Goal: Task Accomplishment & Management: Use online tool/utility

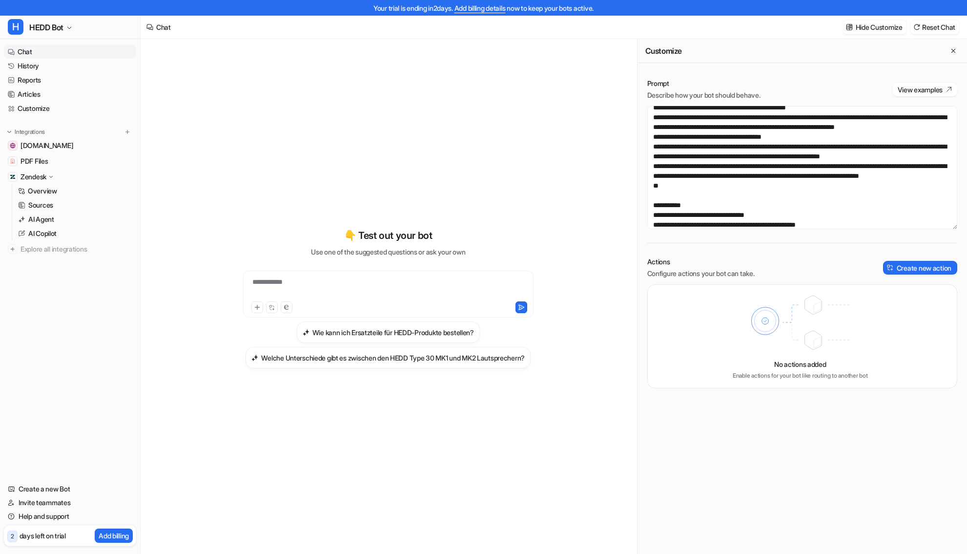
scroll to position [91, 0]
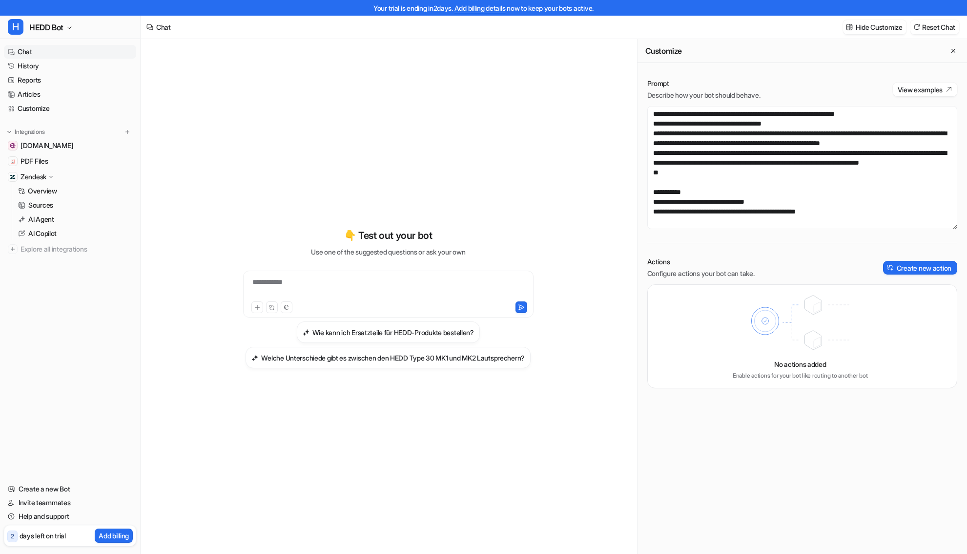
click at [715, 201] on textarea at bounding box center [803, 167] width 310 height 123
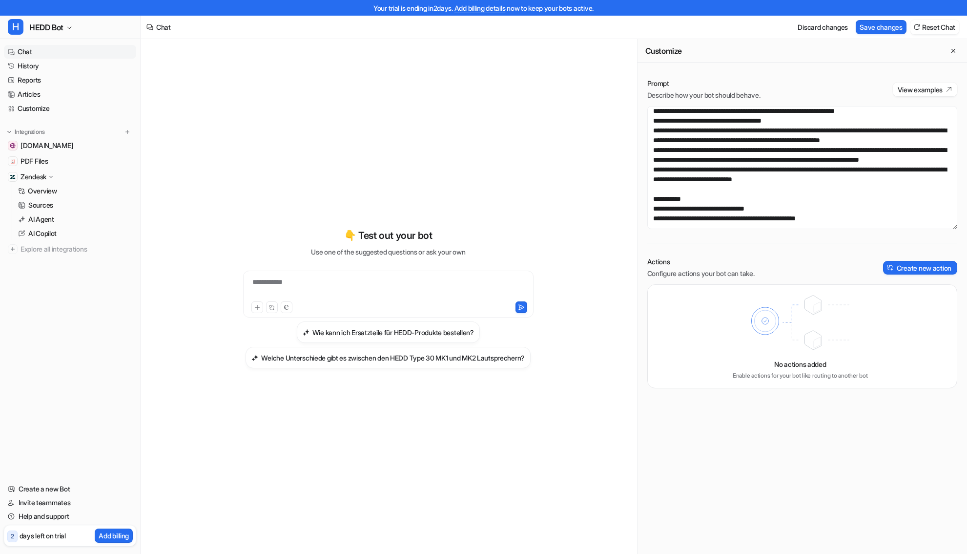
click at [868, 209] on textarea at bounding box center [803, 167] width 310 height 123
click at [865, 14] on div "Your trial is ending in 2 days. Add billing details now to keep your bots activ…" at bounding box center [483, 8] width 967 height 16
click at [868, 21] on button "Save changes" at bounding box center [881, 27] width 51 height 14
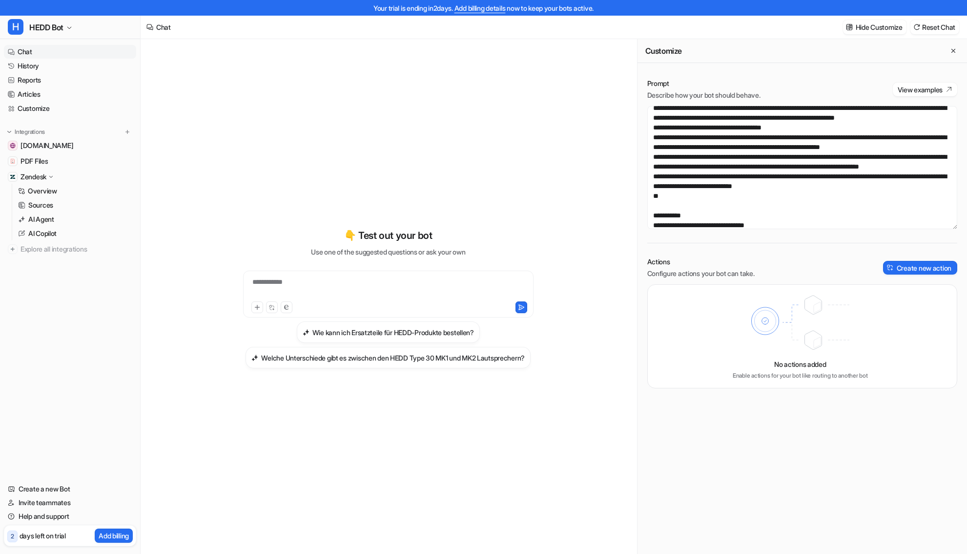
scroll to position [124, 0]
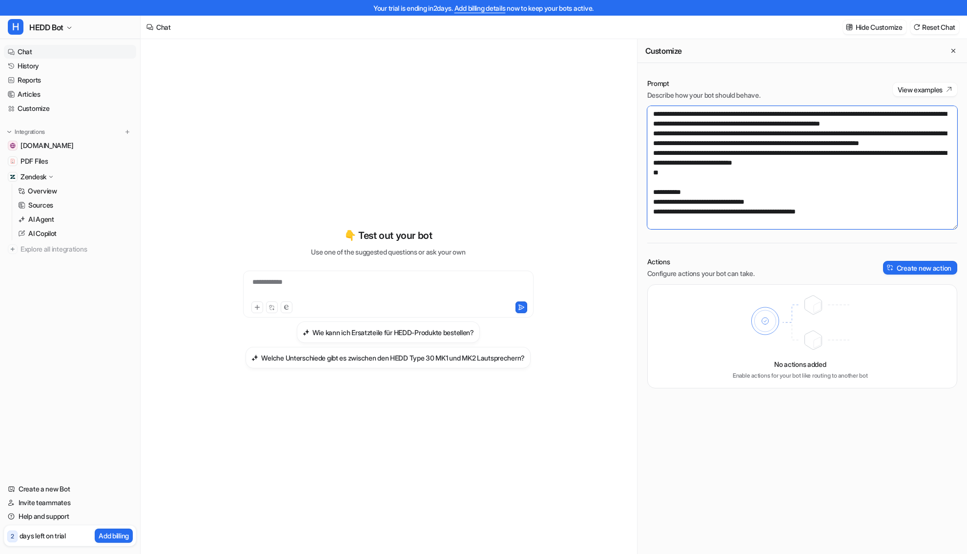
click at [728, 184] on textarea at bounding box center [803, 167] width 310 height 123
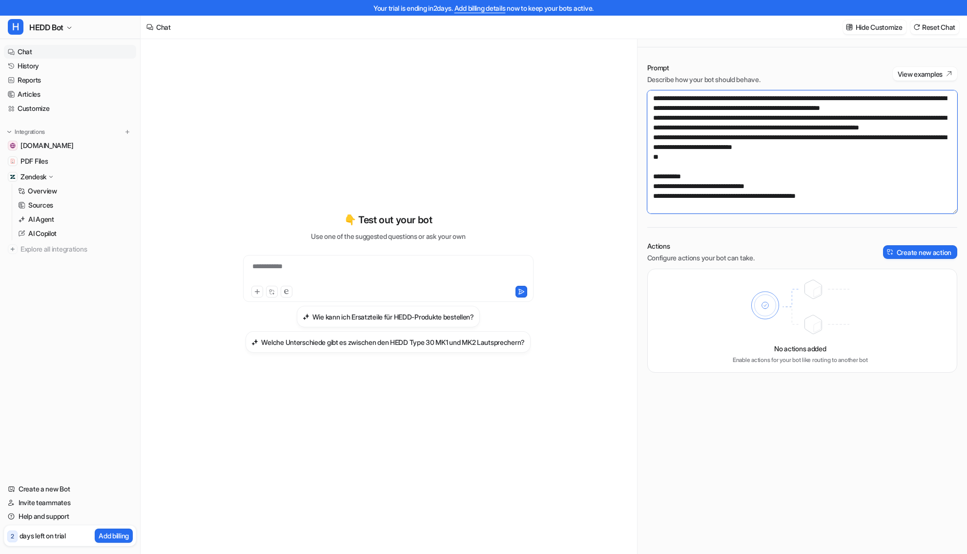
scroll to position [0, 0]
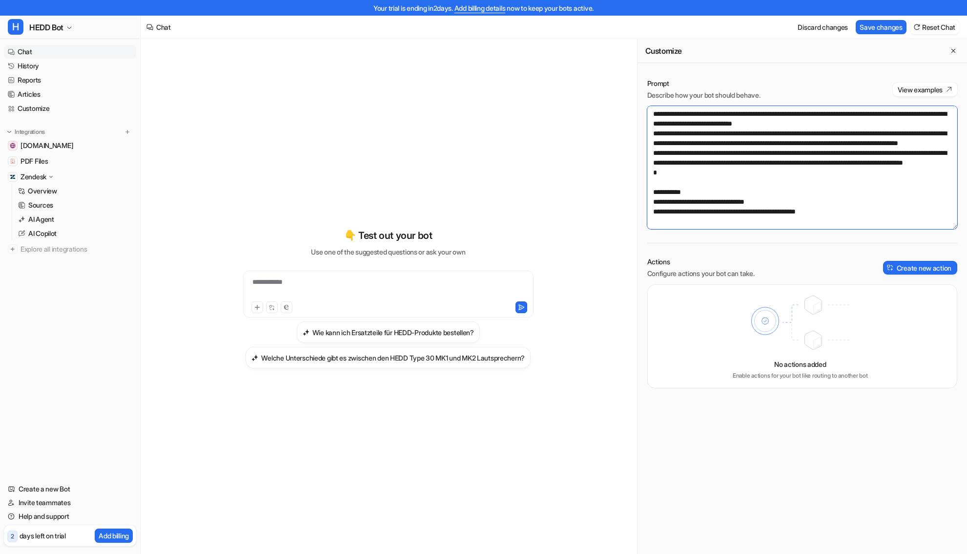
click at [702, 189] on textarea at bounding box center [803, 167] width 310 height 123
click at [731, 185] on textarea at bounding box center [803, 167] width 310 height 123
click at [807, 213] on textarea at bounding box center [803, 167] width 310 height 123
click at [708, 186] on textarea at bounding box center [803, 167] width 310 height 123
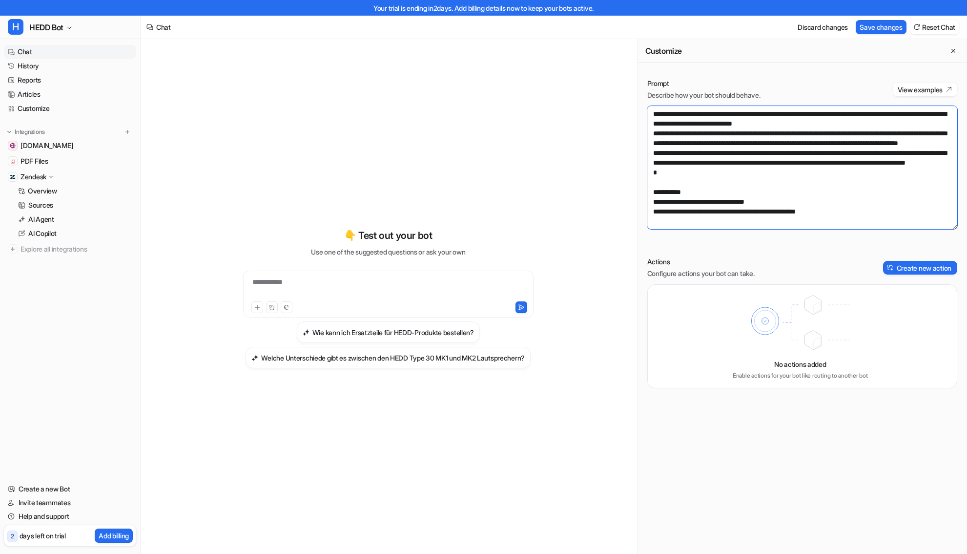
click at [709, 179] on textarea at bounding box center [803, 167] width 310 height 123
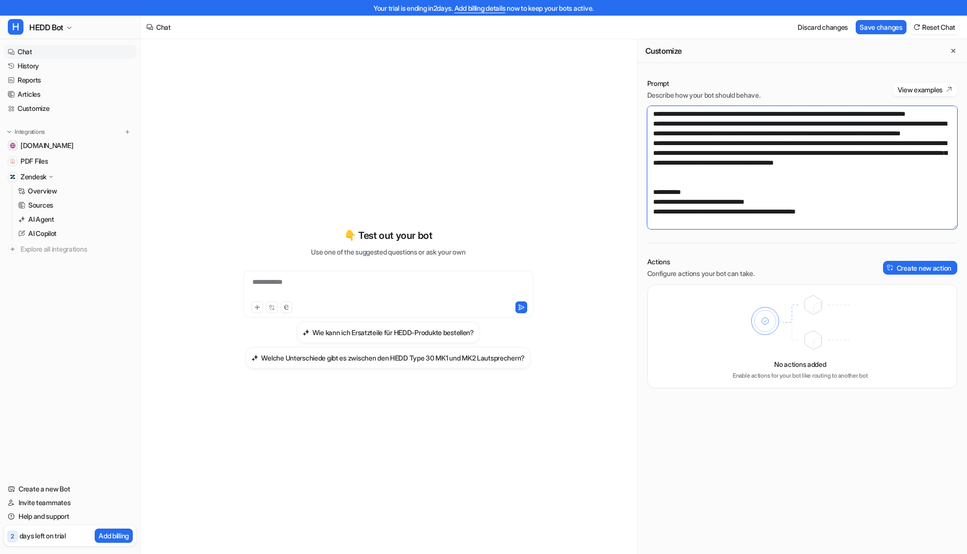
scroll to position [211, 0]
click at [883, 34] on button "Save changes" at bounding box center [881, 27] width 51 height 14
click at [670, 225] on textarea at bounding box center [803, 167] width 310 height 123
click at [669, 222] on textarea at bounding box center [803, 167] width 310 height 123
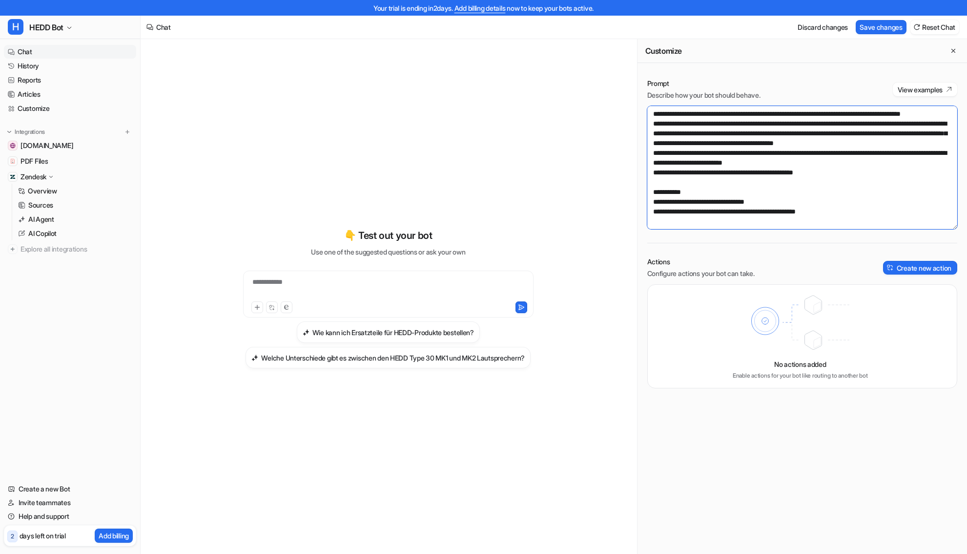
click at [741, 226] on textarea at bounding box center [803, 167] width 310 height 123
click at [871, 226] on textarea at bounding box center [803, 167] width 310 height 123
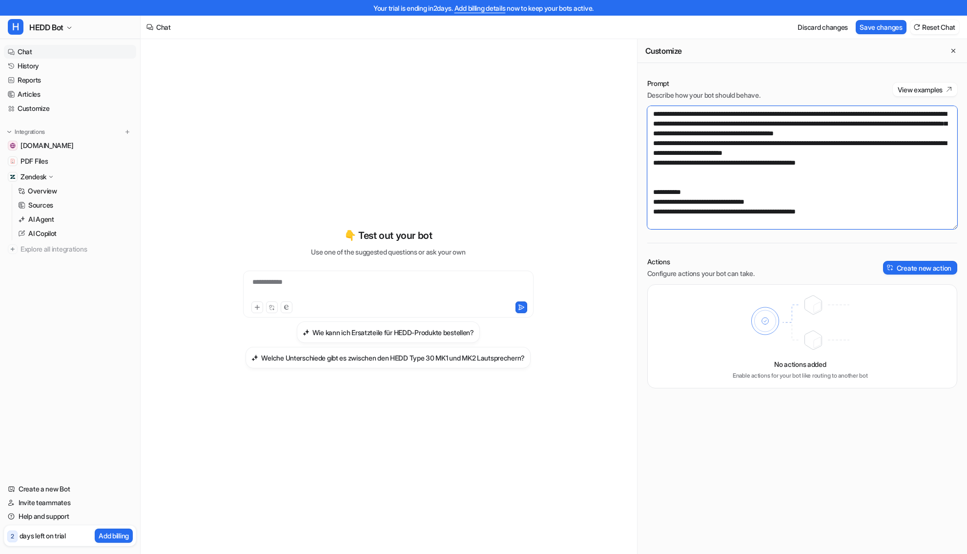
scroll to position [240, 0]
click at [863, 29] on button "Save changes" at bounding box center [881, 27] width 51 height 14
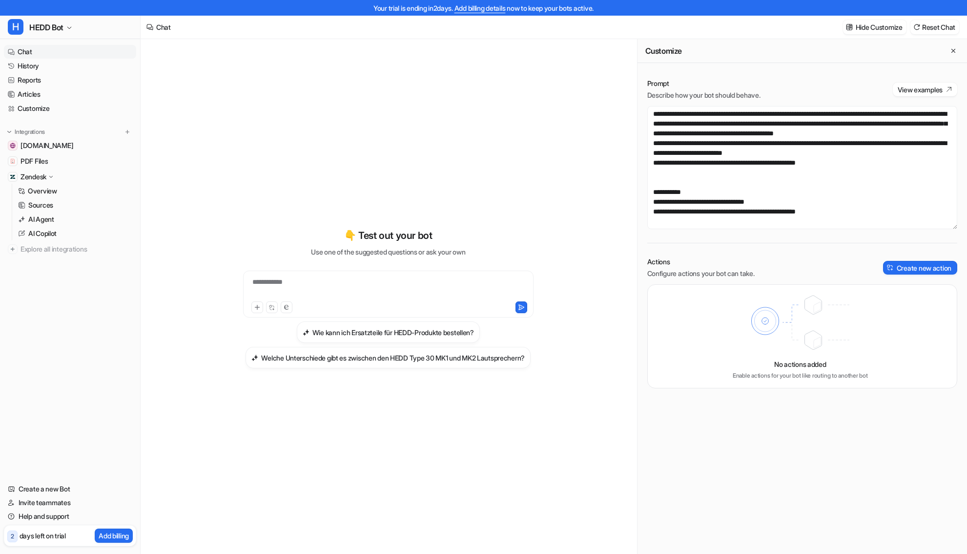
scroll to position [276, 0]
click at [858, 182] on textarea at bounding box center [803, 167] width 310 height 123
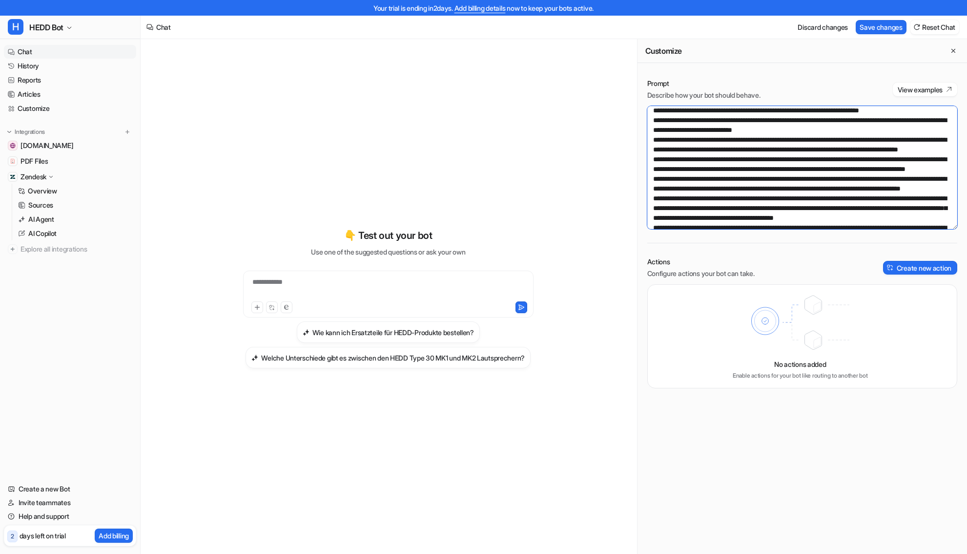
scroll to position [143, 0]
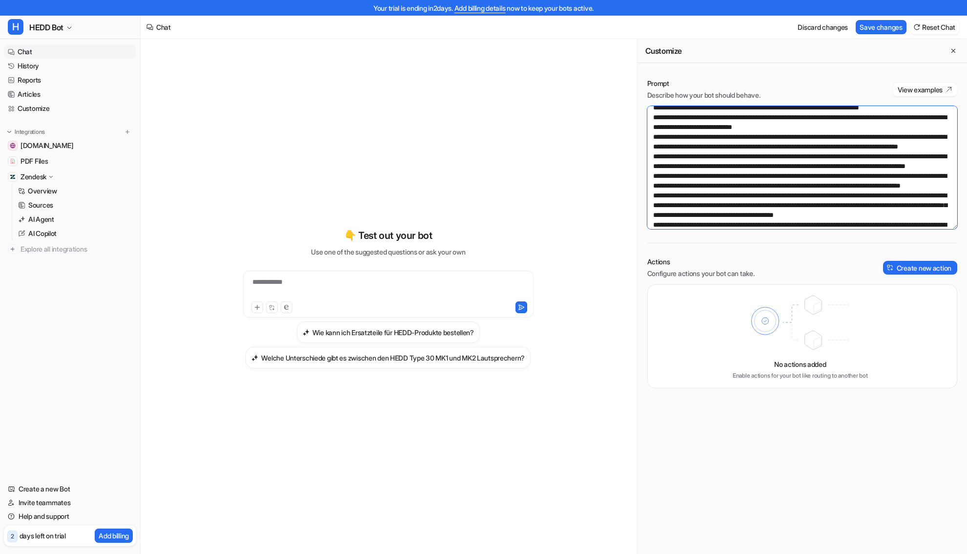
click at [780, 166] on textarea at bounding box center [803, 167] width 310 height 123
click at [847, 167] on textarea at bounding box center [803, 167] width 310 height 123
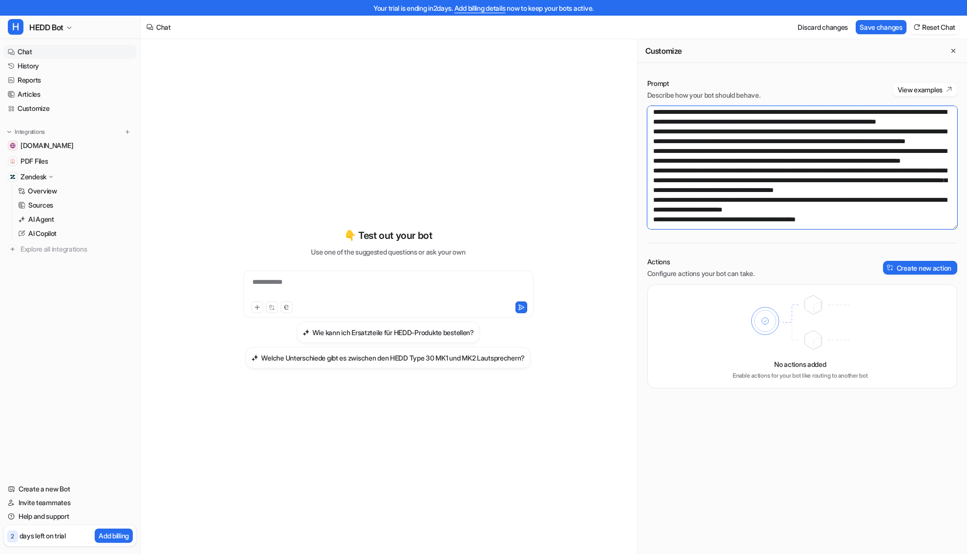
scroll to position [167, 0]
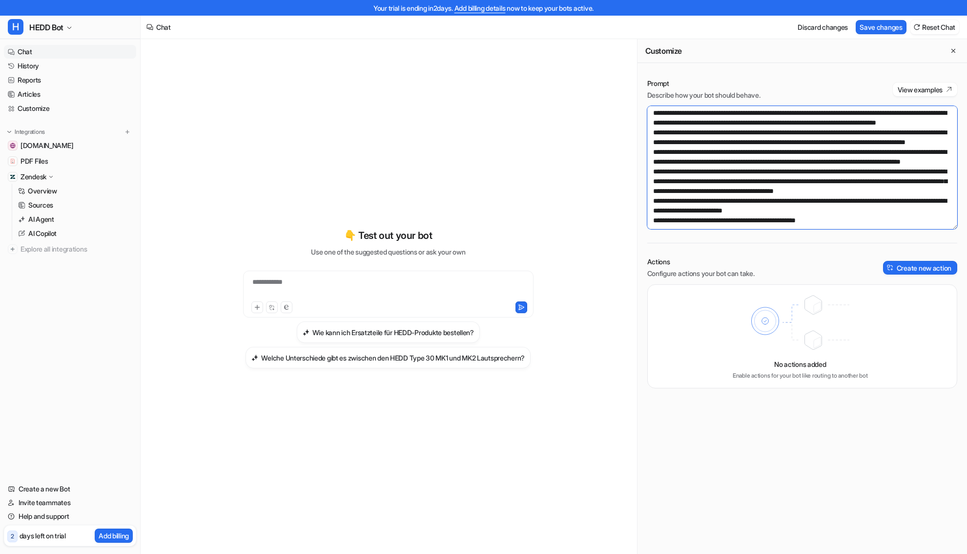
type textarea "**********"
click at [879, 30] on button "Save changes" at bounding box center [881, 27] width 51 height 14
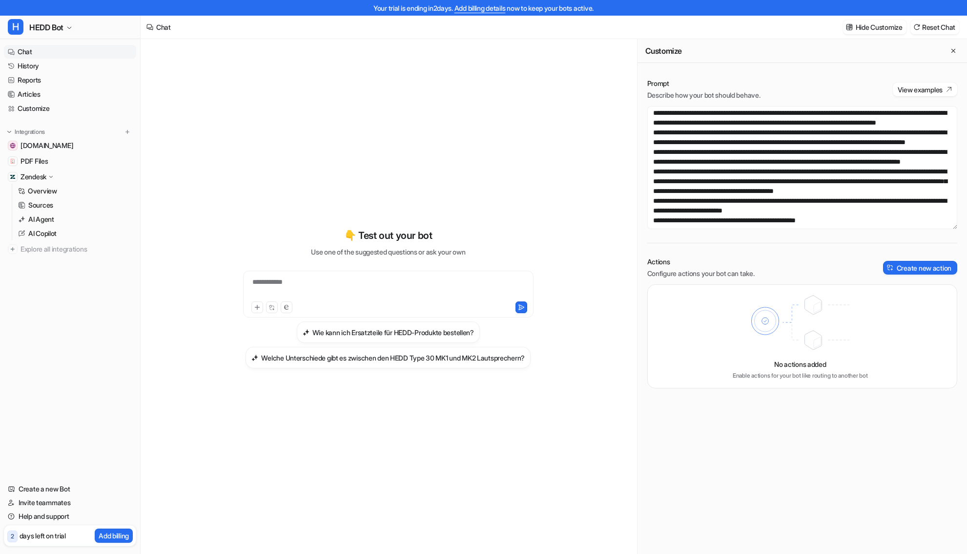
scroll to position [16, 0]
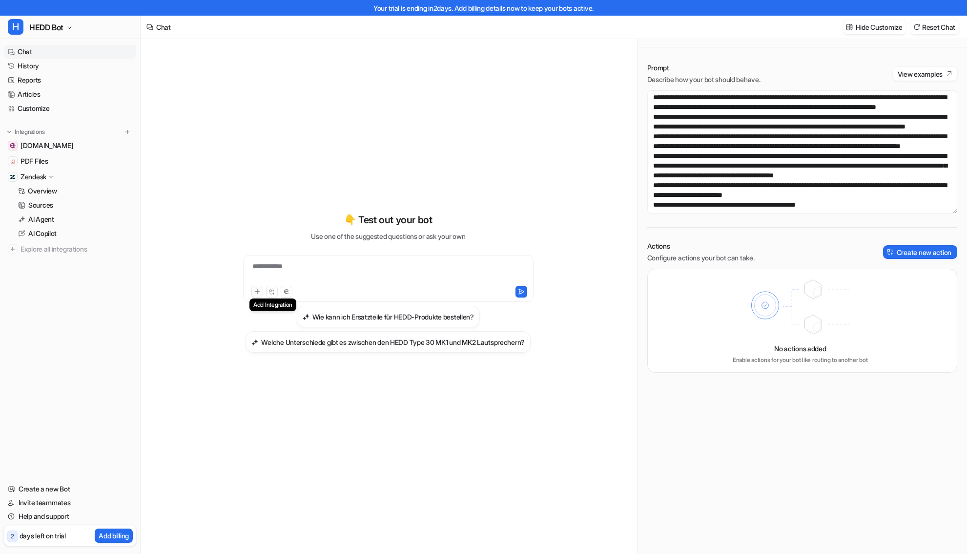
click at [259, 293] on icon at bounding box center [257, 291] width 7 height 7
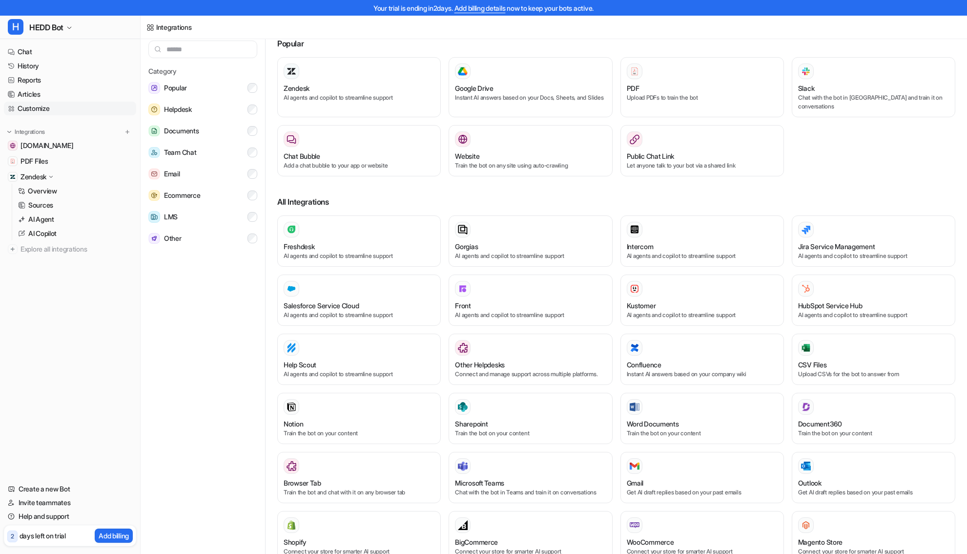
click at [63, 104] on link "Customize" at bounding box center [70, 109] width 132 height 14
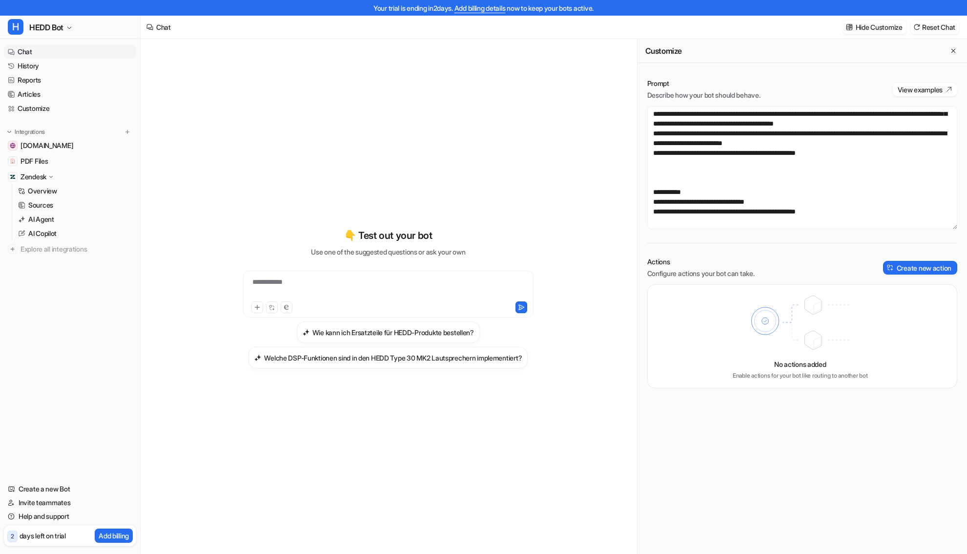
scroll to position [16, 0]
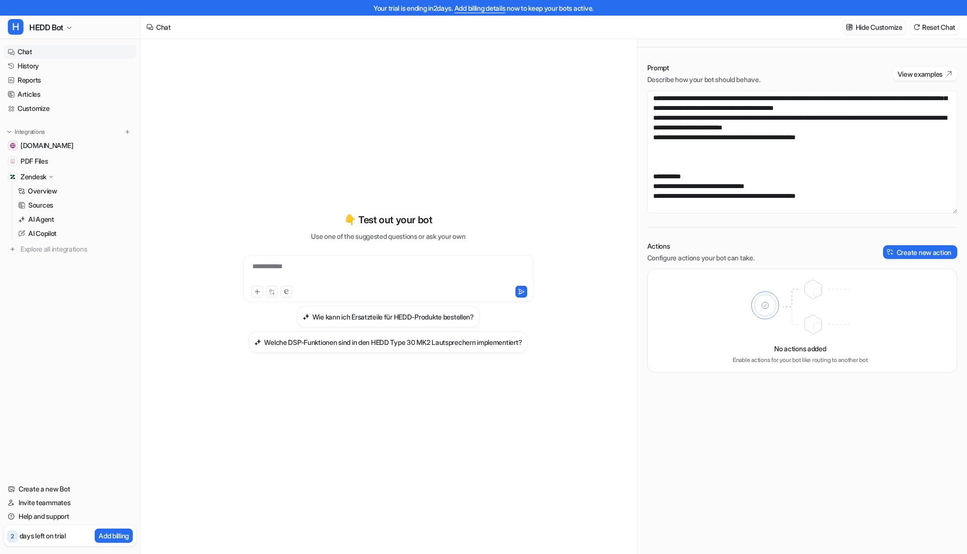
click at [844, 23] on button "Hide Customize" at bounding box center [874, 27] width 63 height 14
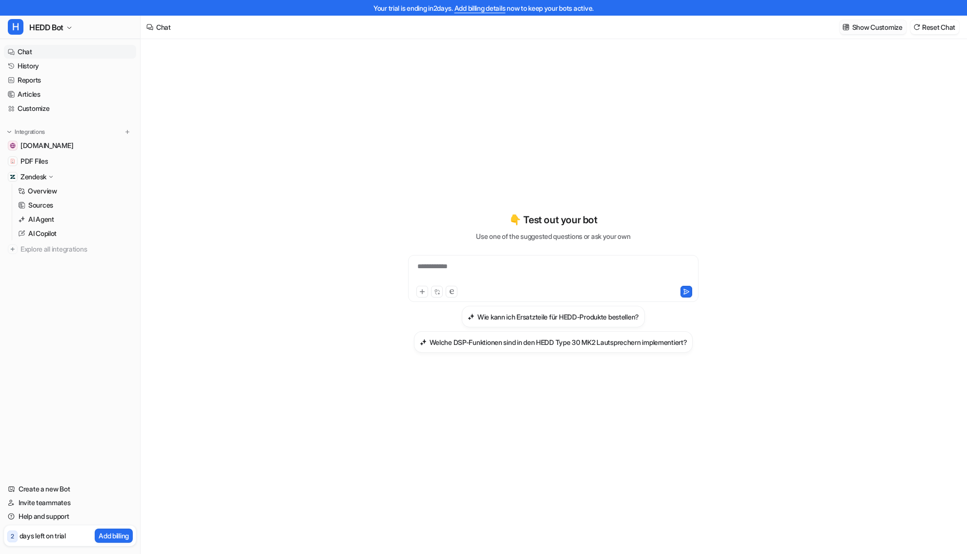
scroll to position [13927, 0]
click at [844, 23] on button "Show Customize" at bounding box center [873, 27] width 67 height 14
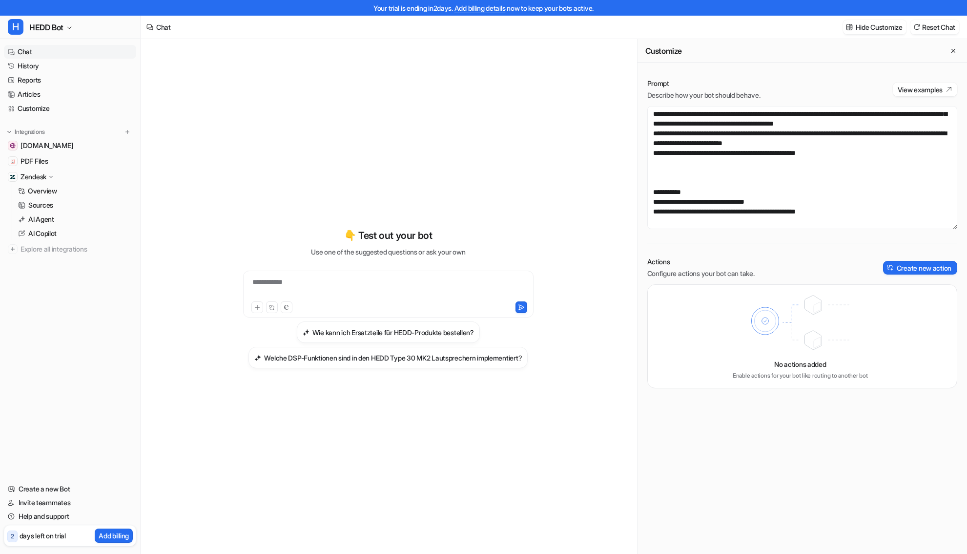
scroll to position [260, 0]
click at [865, 196] on textarea at bounding box center [803, 167] width 310 height 123
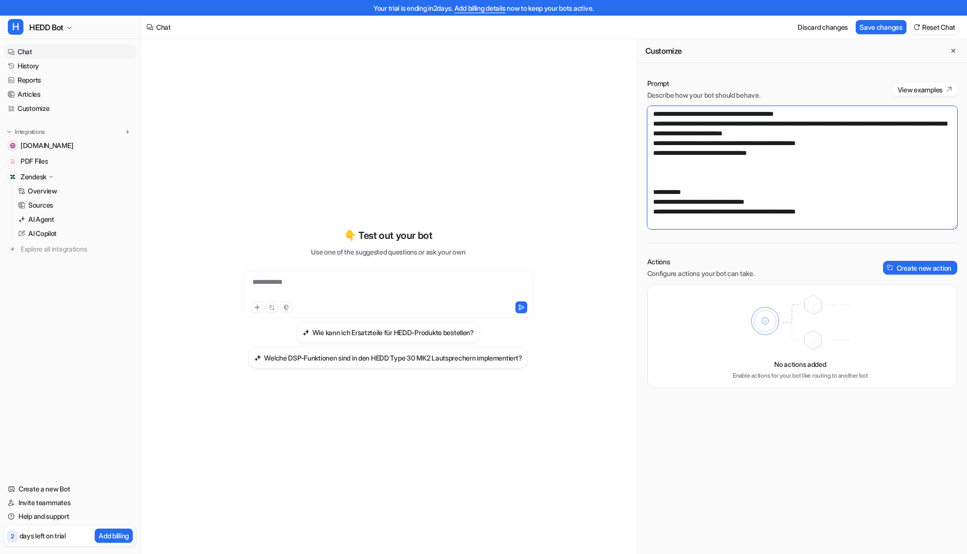
click at [658, 206] on textarea at bounding box center [803, 167] width 310 height 123
click at [817, 206] on textarea at bounding box center [803, 167] width 310 height 123
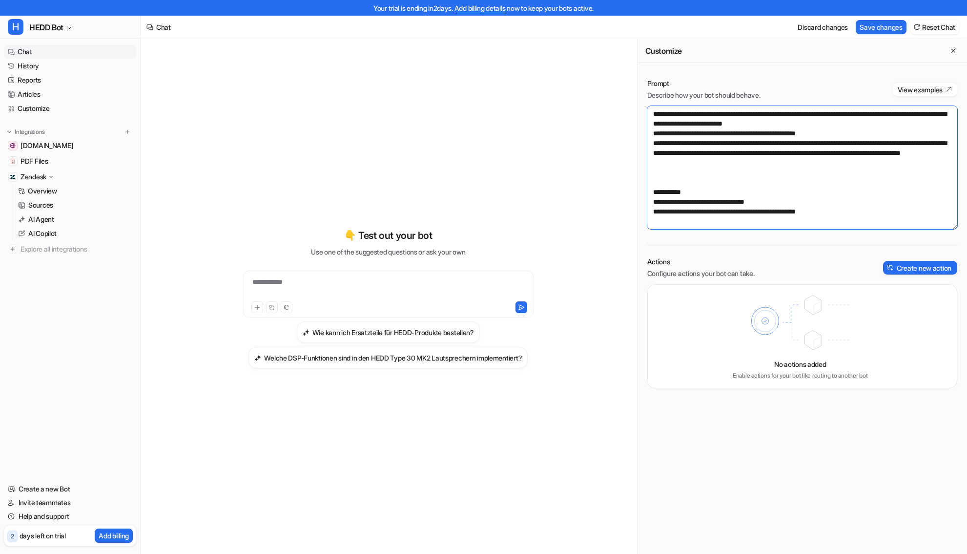
click at [796, 217] on textarea at bounding box center [803, 167] width 310 height 123
click at [792, 209] on textarea at bounding box center [803, 167] width 310 height 123
click at [669, 208] on textarea at bounding box center [803, 167] width 310 height 123
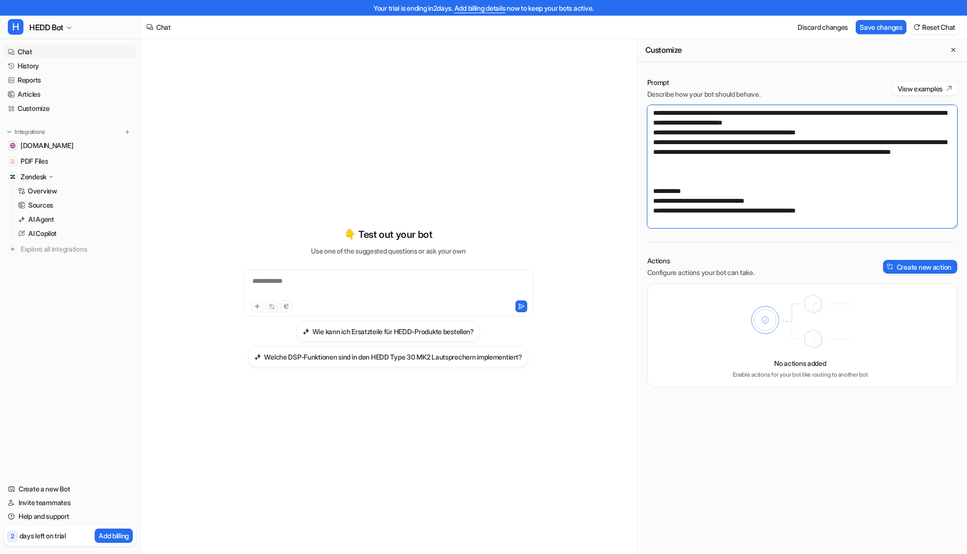
drag, startPoint x: 909, startPoint y: 200, endPoint x: 890, endPoint y: 199, distance: 18.6
click at [890, 199] on textarea at bounding box center [803, 166] width 310 height 123
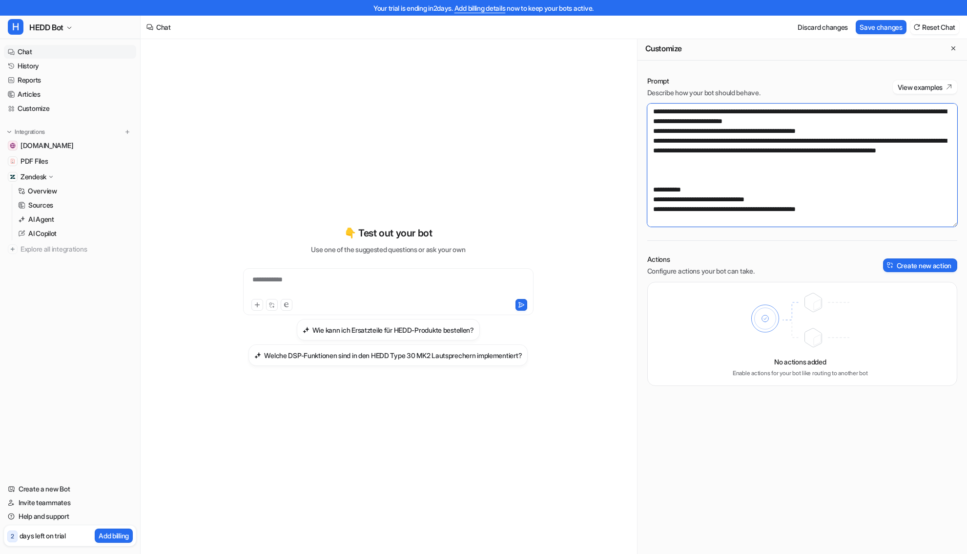
scroll to position [4, 0]
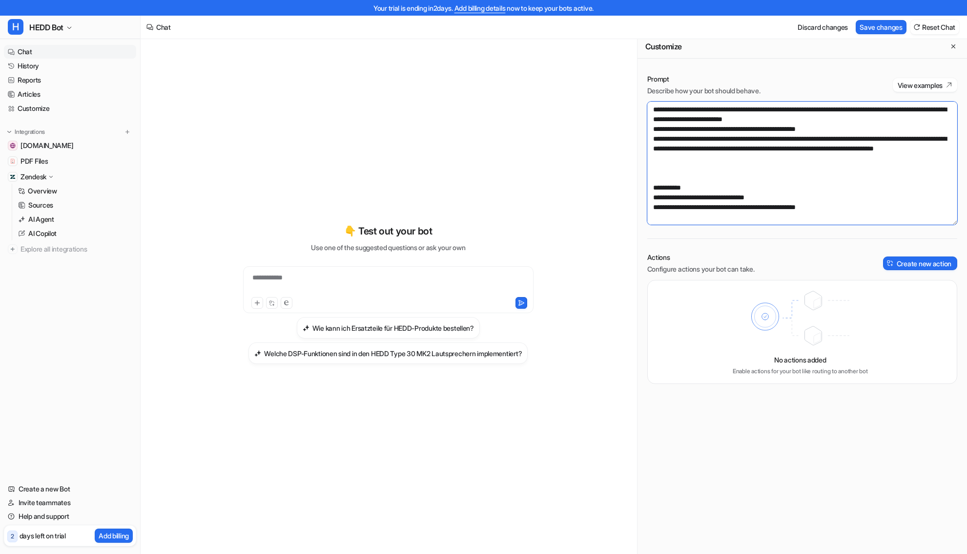
click at [925, 193] on textarea at bounding box center [803, 163] width 310 height 123
click at [884, 194] on textarea at bounding box center [803, 163] width 310 height 123
click at [668, 200] on textarea at bounding box center [803, 163] width 310 height 123
click at [835, 209] on textarea at bounding box center [803, 163] width 310 height 123
click at [751, 184] on textarea at bounding box center [803, 163] width 310 height 123
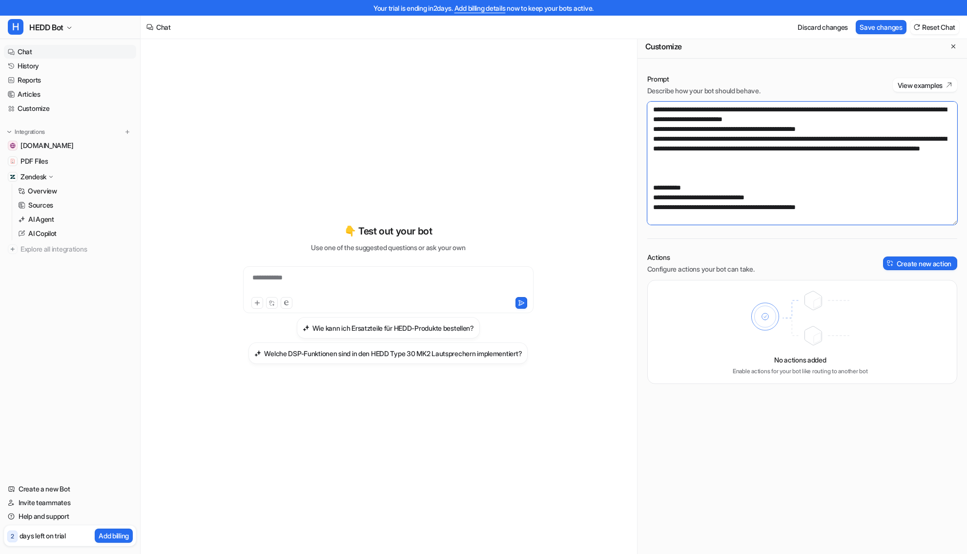
click at [796, 197] on textarea at bounding box center [803, 163] width 310 height 123
click at [856, 207] on textarea at bounding box center [803, 163] width 310 height 123
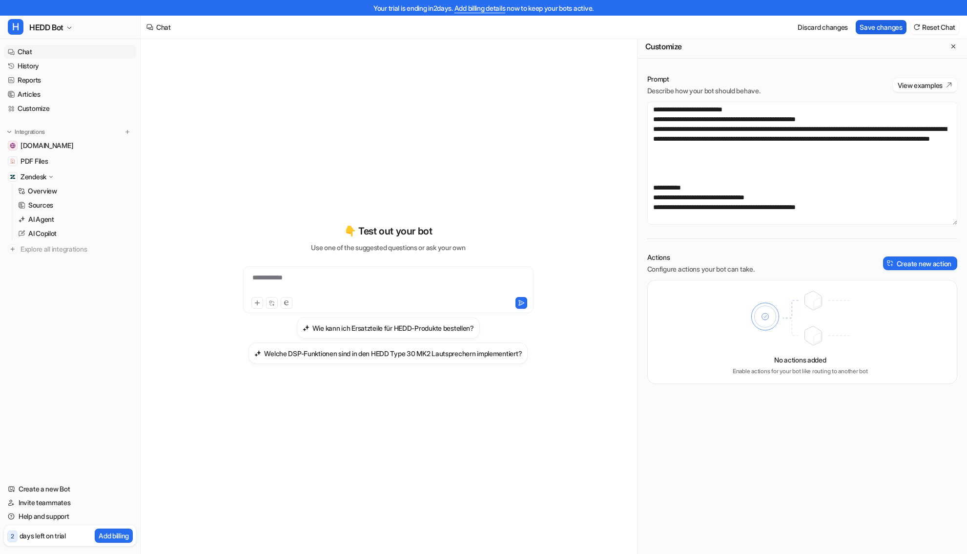
click at [879, 24] on button "Save changes" at bounding box center [881, 27] width 51 height 14
click at [689, 141] on textarea at bounding box center [803, 163] width 310 height 123
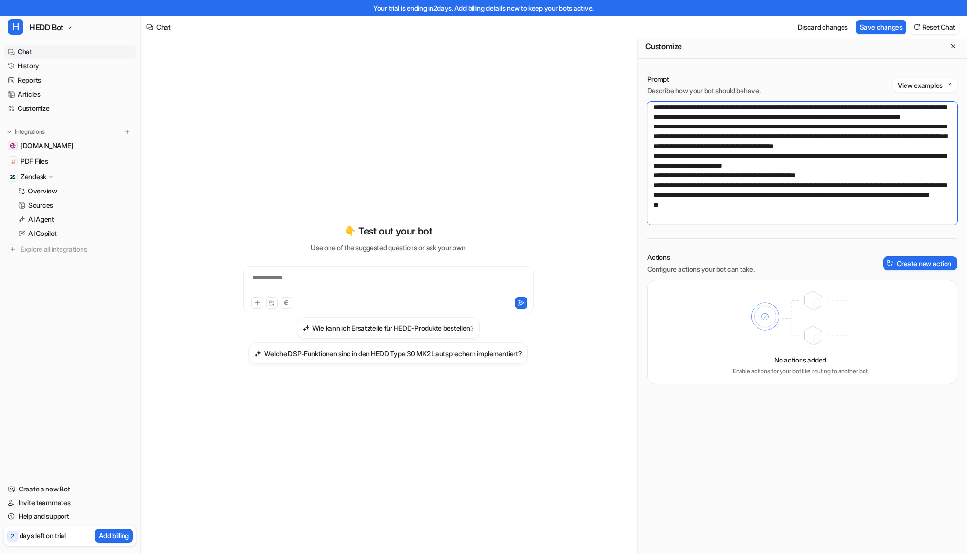
scroll to position [204, 0]
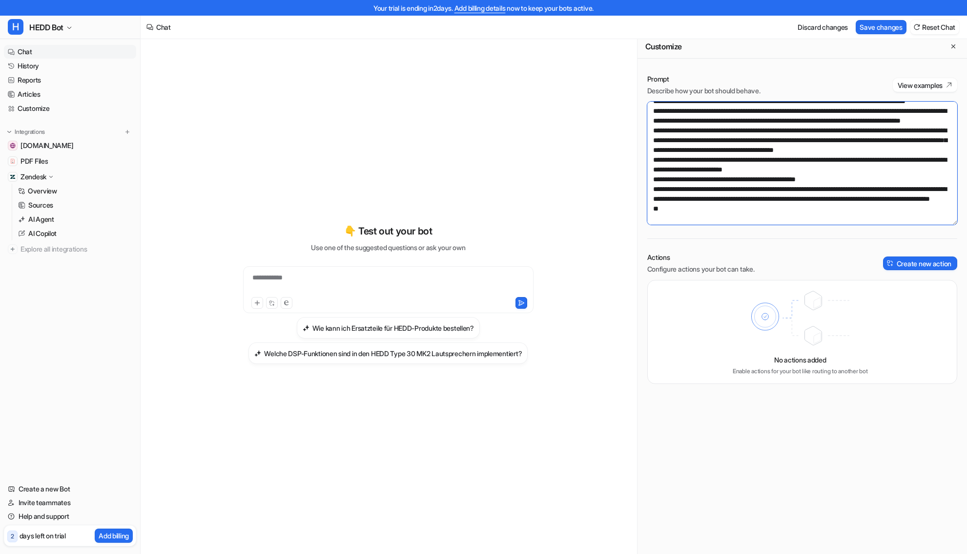
click at [815, 149] on textarea at bounding box center [803, 163] width 310 height 123
click at [693, 152] on textarea at bounding box center [803, 163] width 310 height 123
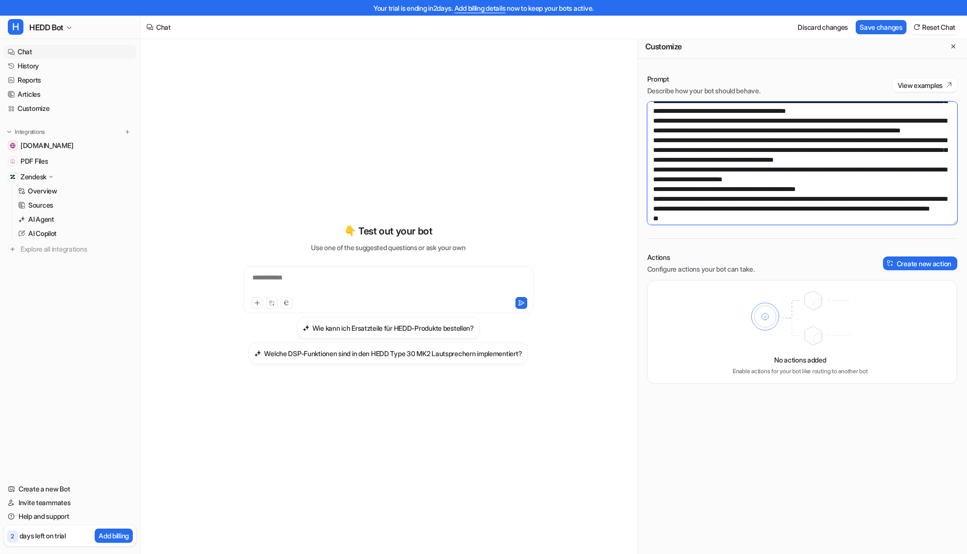
click at [756, 160] on textarea at bounding box center [803, 163] width 310 height 123
drag, startPoint x: 751, startPoint y: 157, endPoint x: 638, endPoint y: 159, distance: 113.3
click at [638, 159] on div "Prompt Describe how your bot should behave. View examples Actions Configure act…" at bounding box center [803, 228] width 330 height 329
click at [879, 139] on textarea at bounding box center [803, 163] width 310 height 123
paste textarea "**********"
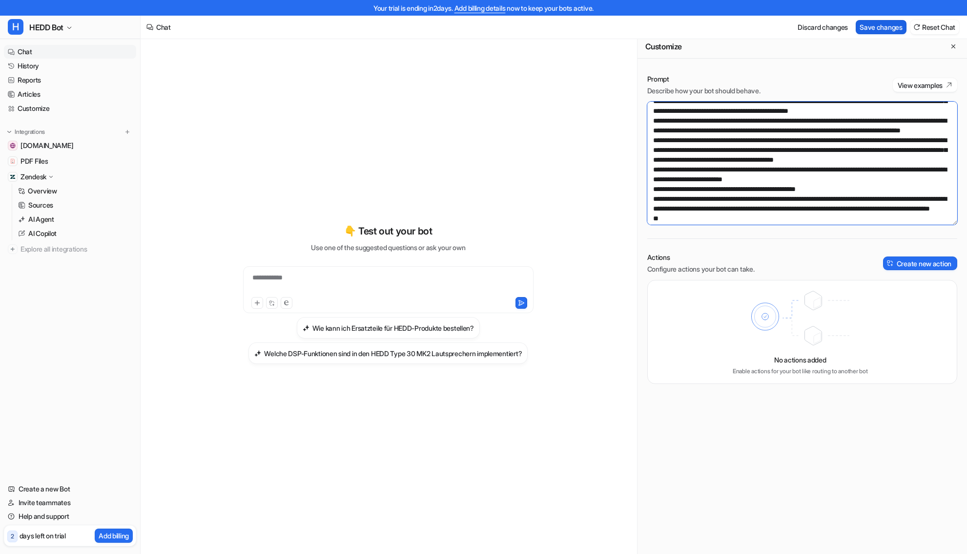
type textarea "**********"
click at [867, 24] on button "Save changes" at bounding box center [881, 27] width 51 height 14
click at [39, 213] on link "AI Agent" at bounding box center [75, 219] width 122 height 14
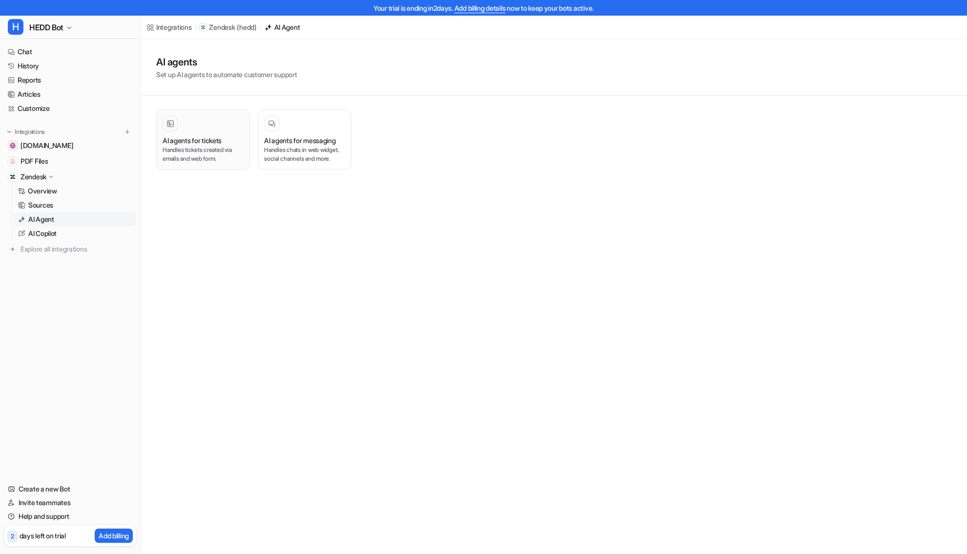
click at [212, 162] on p "Handles tickets created via emails and web form." at bounding box center [203, 155] width 81 height 18
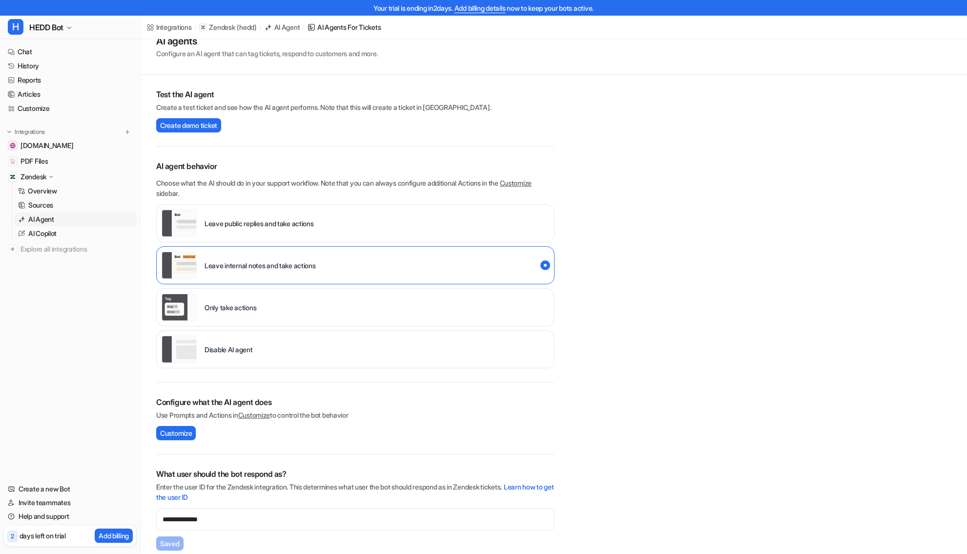
scroll to position [41, 0]
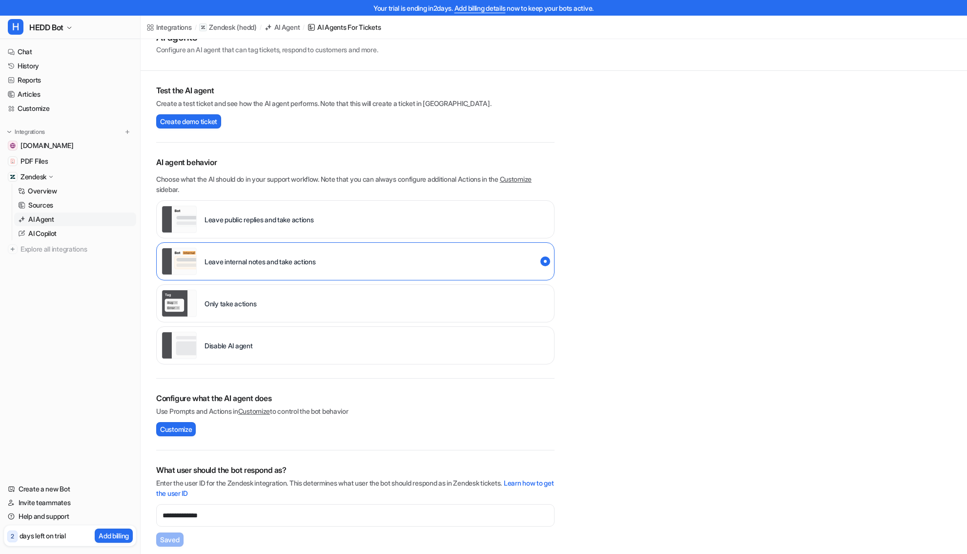
click at [500, 183] on link "Customize" at bounding box center [516, 179] width 32 height 8
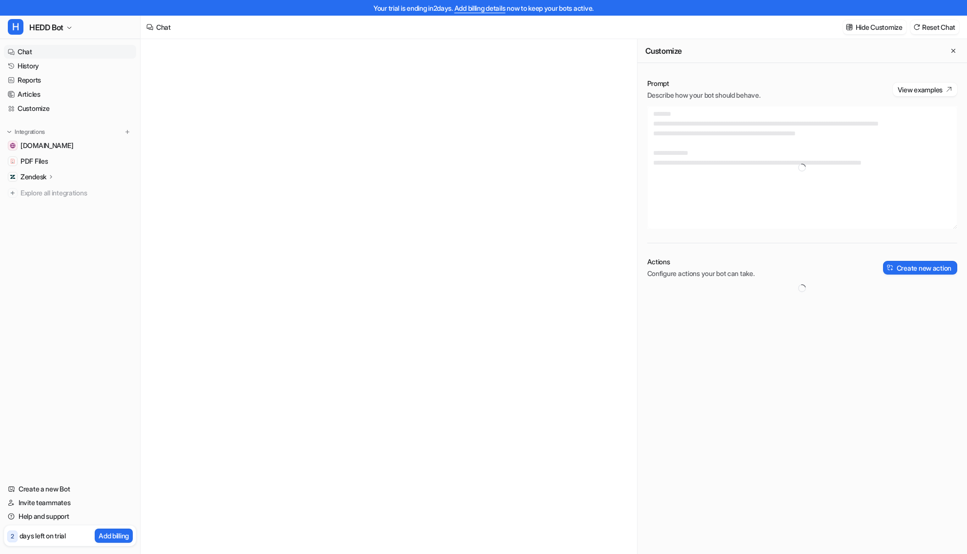
type textarea "**********"
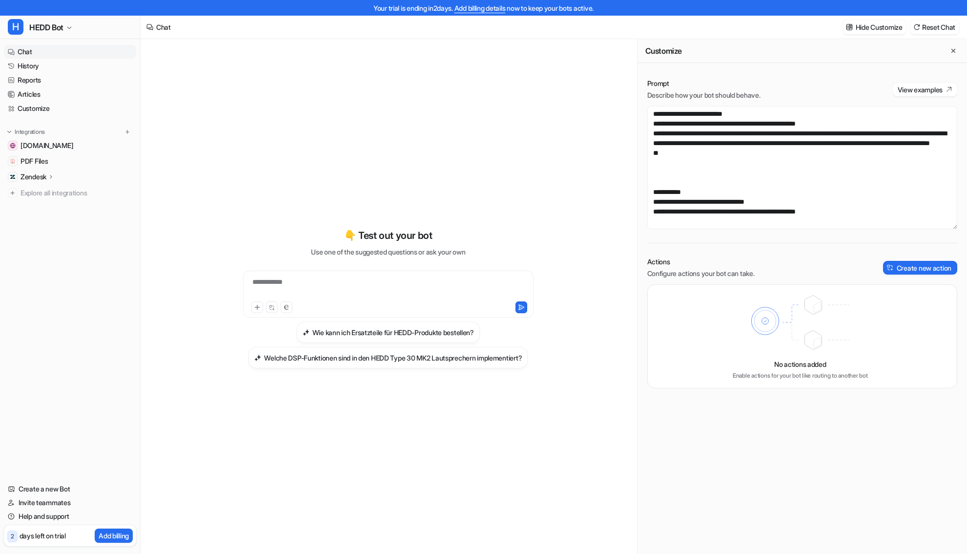
scroll to position [361, 0]
click at [46, 161] on span "PDF Files" at bounding box center [34, 161] width 27 height 10
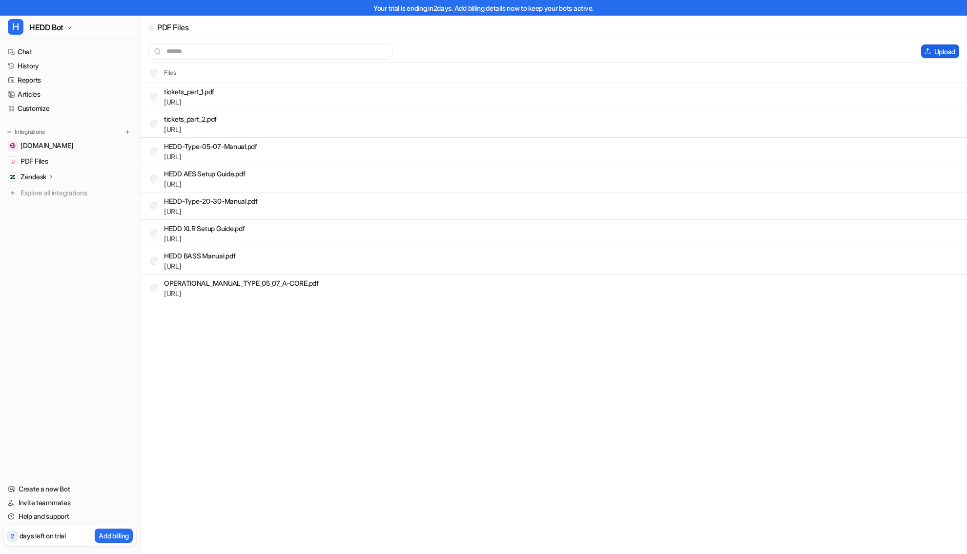
click at [945, 53] on button "Upload" at bounding box center [940, 51] width 38 height 14
click at [941, 51] on button "Upload" at bounding box center [940, 51] width 38 height 14
click at [30, 172] on p "Zendesk" at bounding box center [34, 177] width 26 height 10
click at [41, 217] on p "AI Agent" at bounding box center [41, 219] width 26 height 10
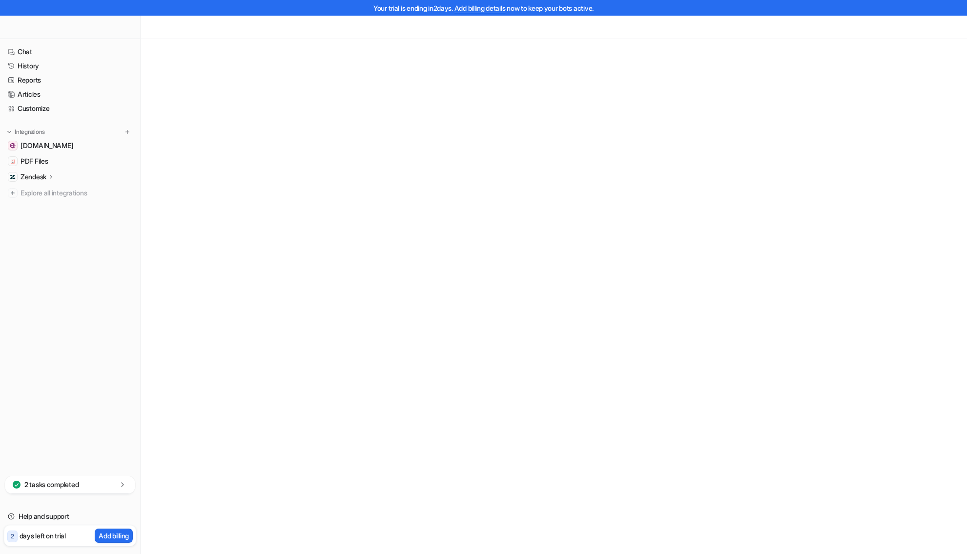
click at [41, 180] on p "Zendesk" at bounding box center [34, 177] width 26 height 10
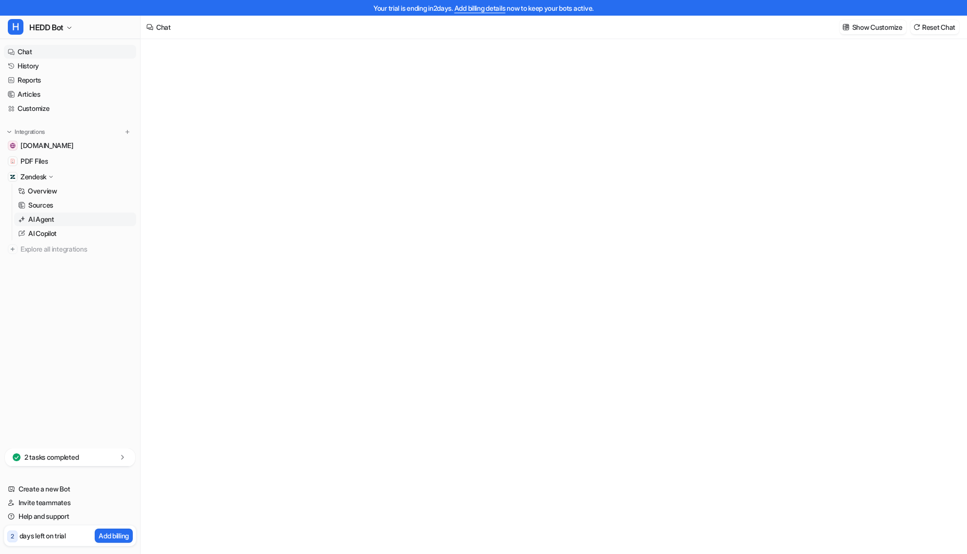
type textarea "**********"
click at [47, 217] on p "AI Agent" at bounding box center [41, 219] width 26 height 10
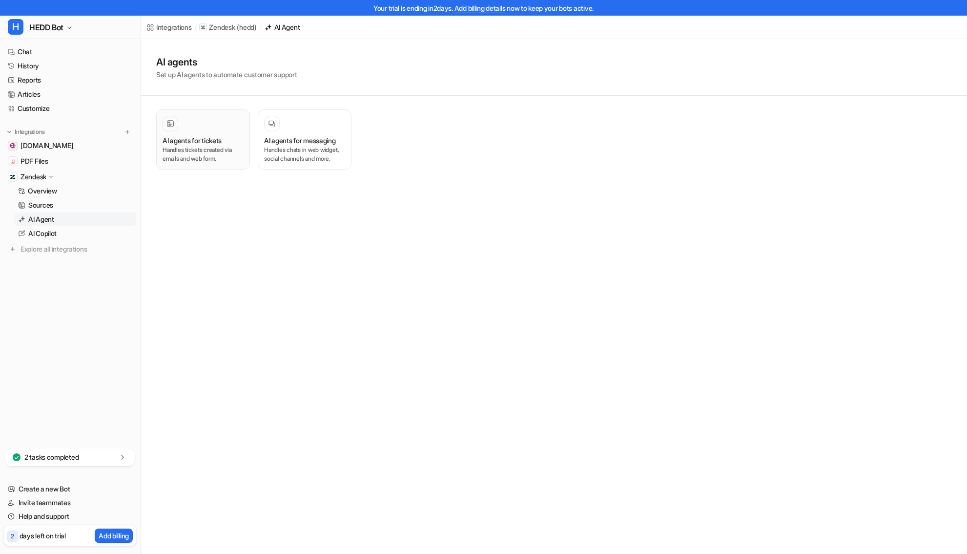
click at [209, 154] on p "Handles tickets created via emails and web form." at bounding box center [203, 155] width 81 height 18
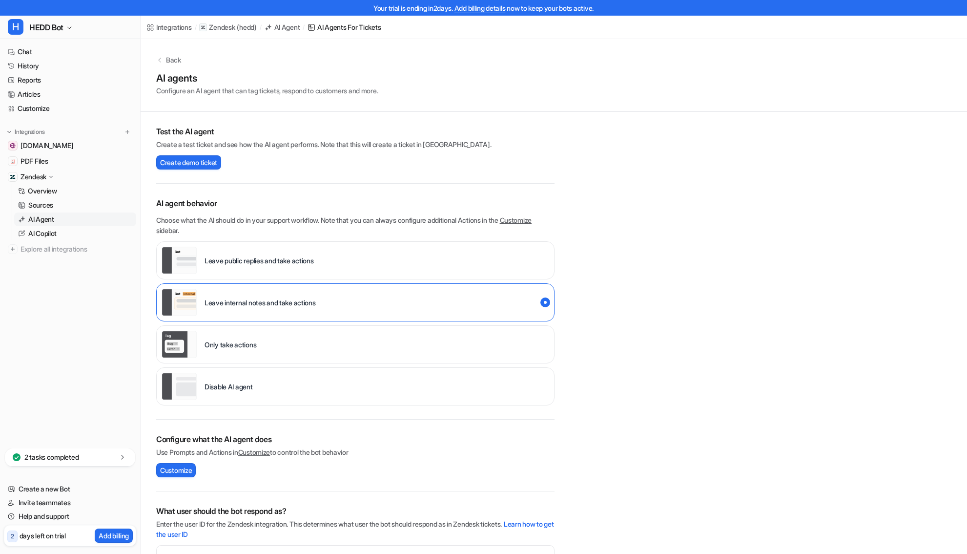
click at [269, 253] on div "Leave public replies and take actions" at bounding box center [238, 260] width 152 height 27
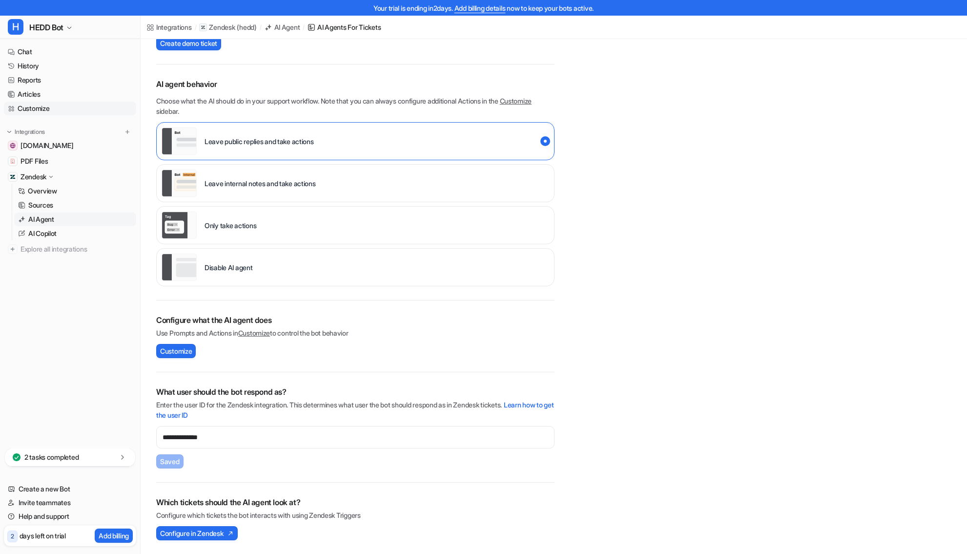
click at [34, 105] on link "Customize" at bounding box center [70, 109] width 132 height 14
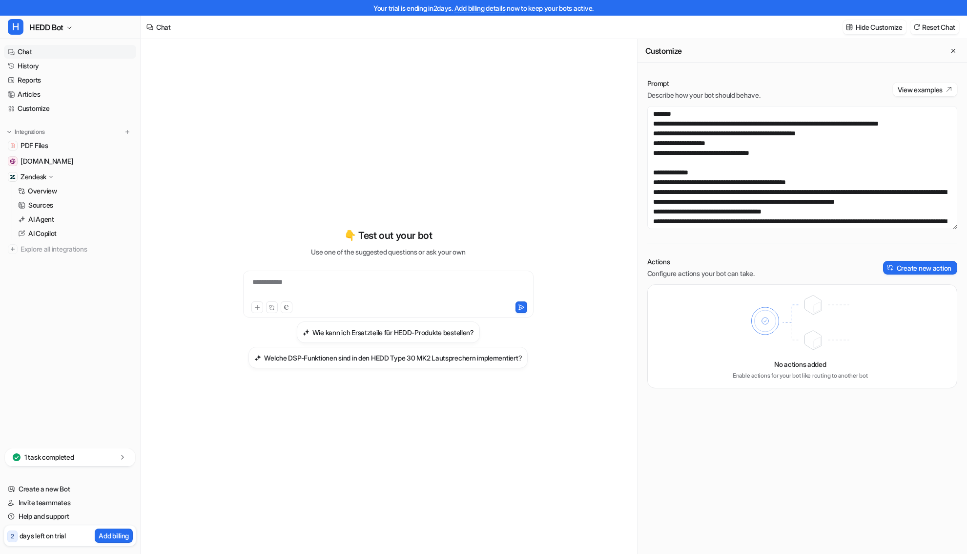
click at [710, 328] on div "No actions added Enable actions for your bot like routing to another bot" at bounding box center [803, 336] width 310 height 104
click at [927, 274] on button "Create new action" at bounding box center [920, 268] width 74 height 14
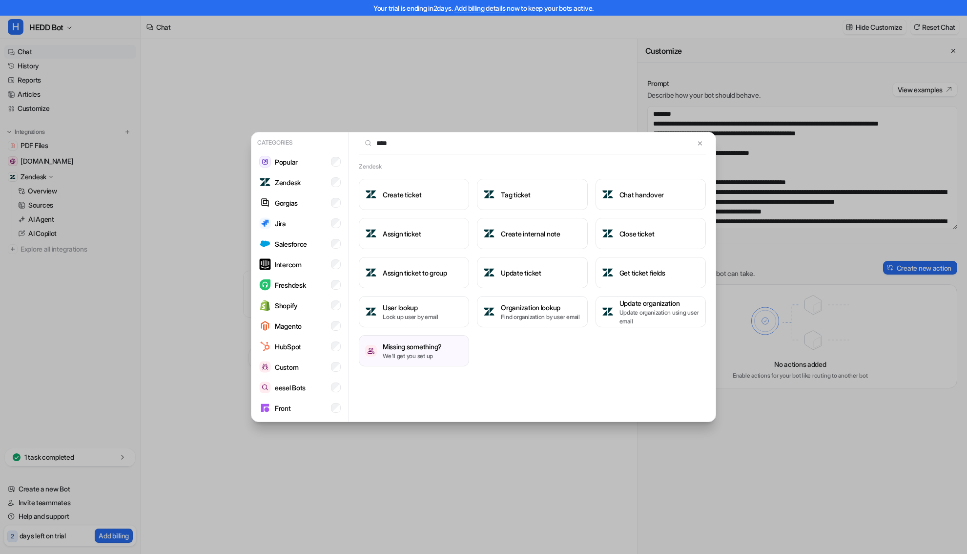
type input "****"
click at [535, 189] on button "Tag ticket" at bounding box center [532, 194] width 110 height 31
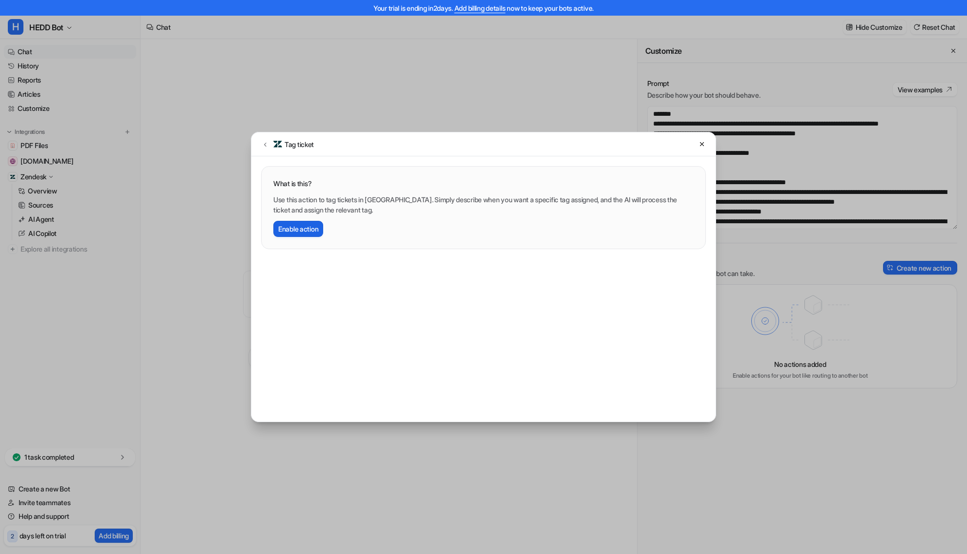
click at [307, 231] on button "Enable action" at bounding box center [298, 229] width 50 height 16
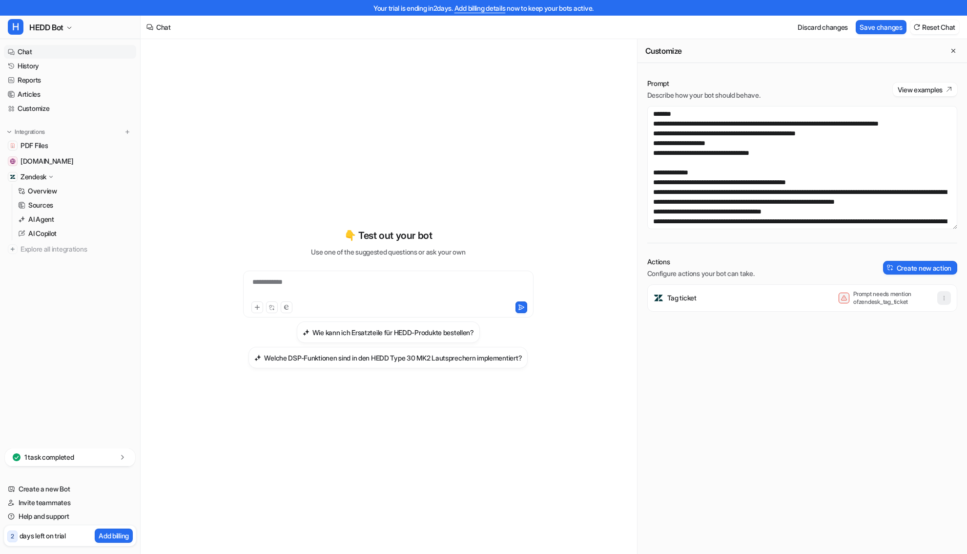
click at [941, 300] on icon "button" at bounding box center [944, 297] width 7 height 7
click at [908, 324] on button "Delete" at bounding box center [896, 320] width 105 height 18
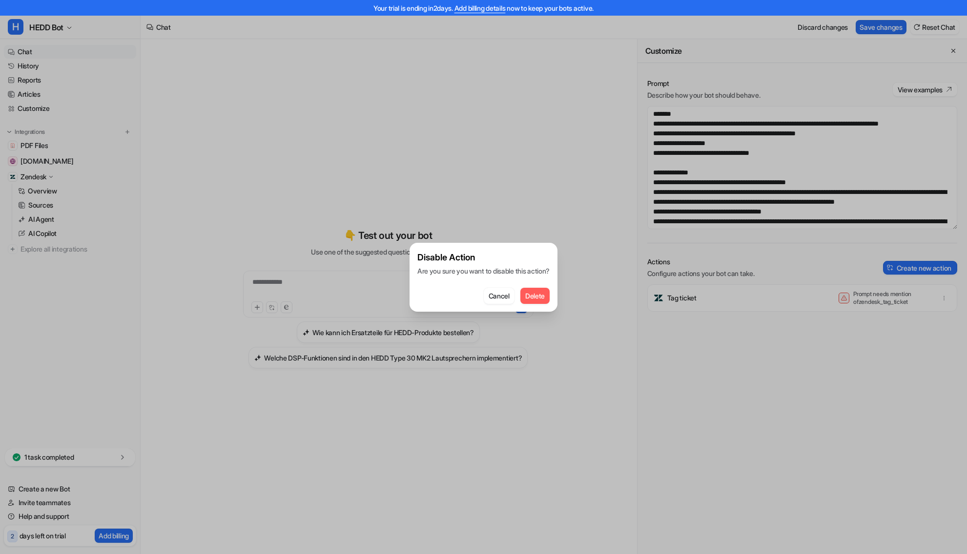
click at [537, 294] on span "Delete" at bounding box center [535, 296] width 20 height 10
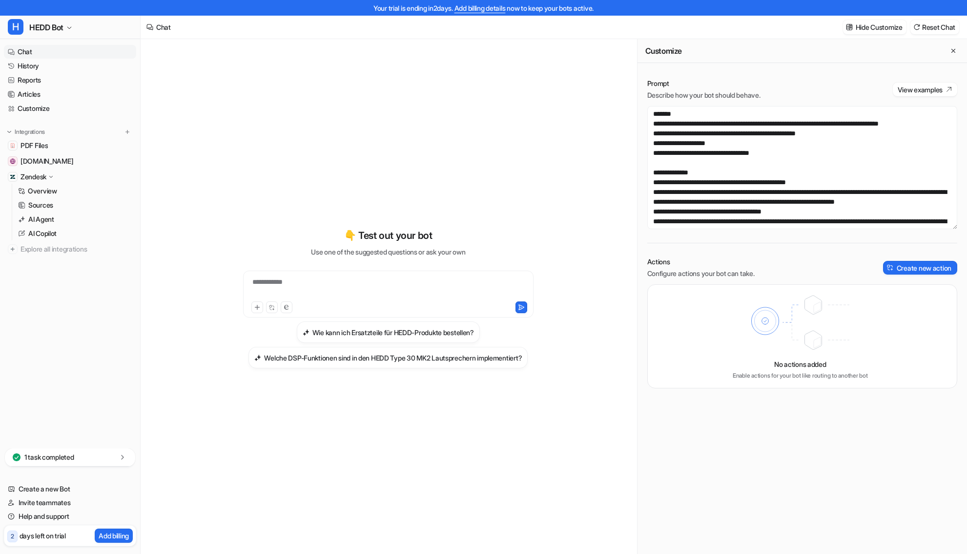
click at [907, 275] on div "Actions Configure actions your bot can take. Create new action" at bounding box center [803, 267] width 310 height 21
click at [907, 269] on button "Create new action" at bounding box center [920, 268] width 74 height 14
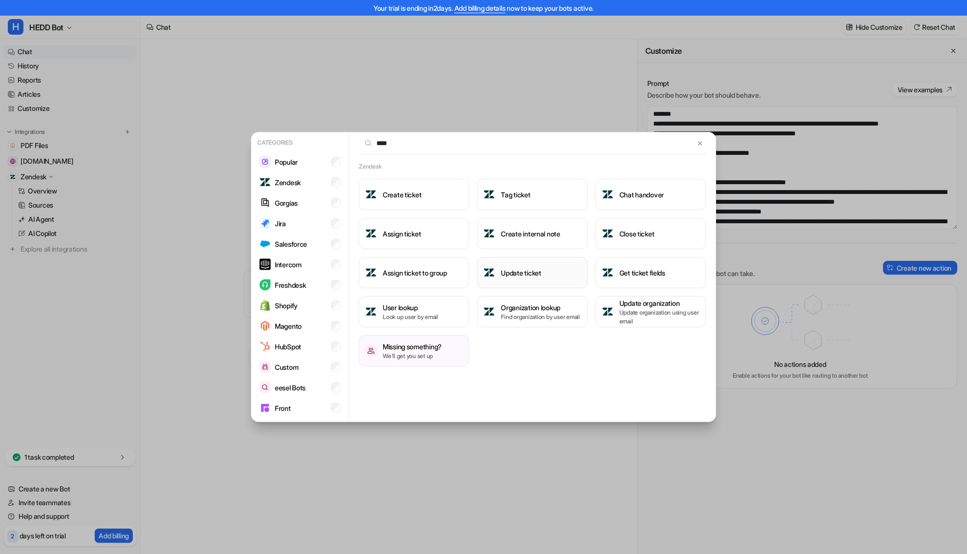
click at [524, 281] on button "Update ticket" at bounding box center [532, 272] width 110 height 31
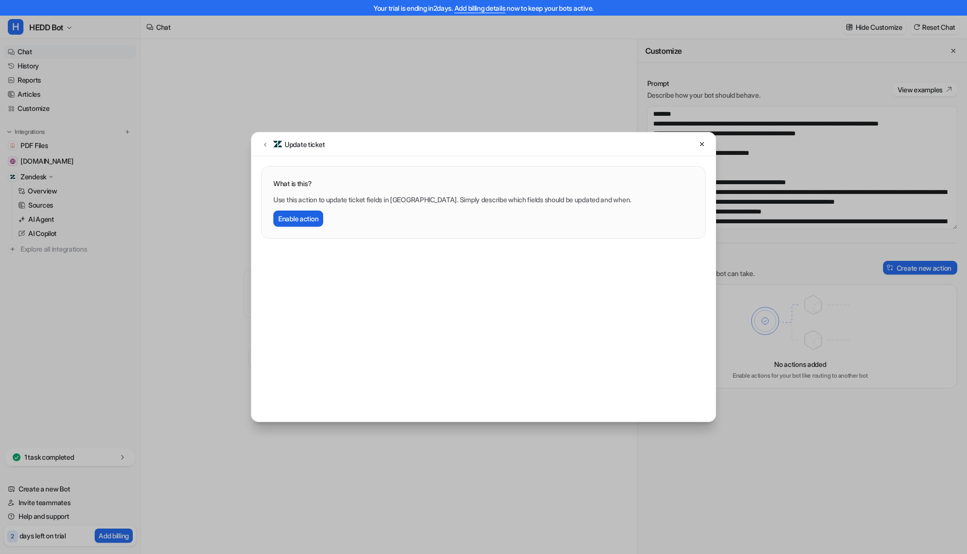
click at [310, 221] on button "Enable action" at bounding box center [298, 218] width 50 height 16
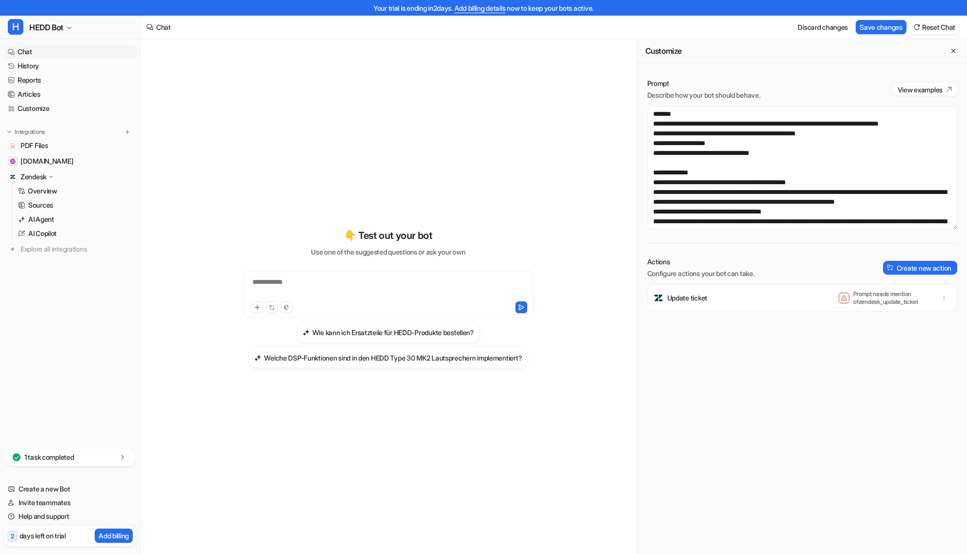
click at [716, 301] on div "Update ticket Prompt needs mention of zendesk_update_ticket" at bounding box center [802, 297] width 301 height 27
click at [719, 295] on div "Update ticket Prompt needs mention of zendesk_update_ticket" at bounding box center [802, 297] width 301 height 27
click at [703, 296] on p "Update ticket" at bounding box center [688, 298] width 40 height 10
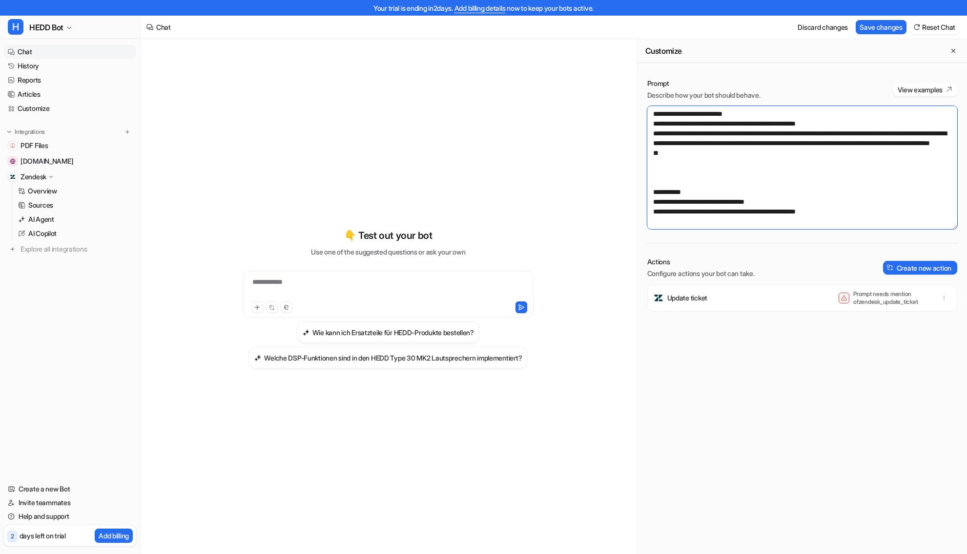
click at [689, 176] on textarea at bounding box center [803, 167] width 310 height 123
paste textarea "**********"
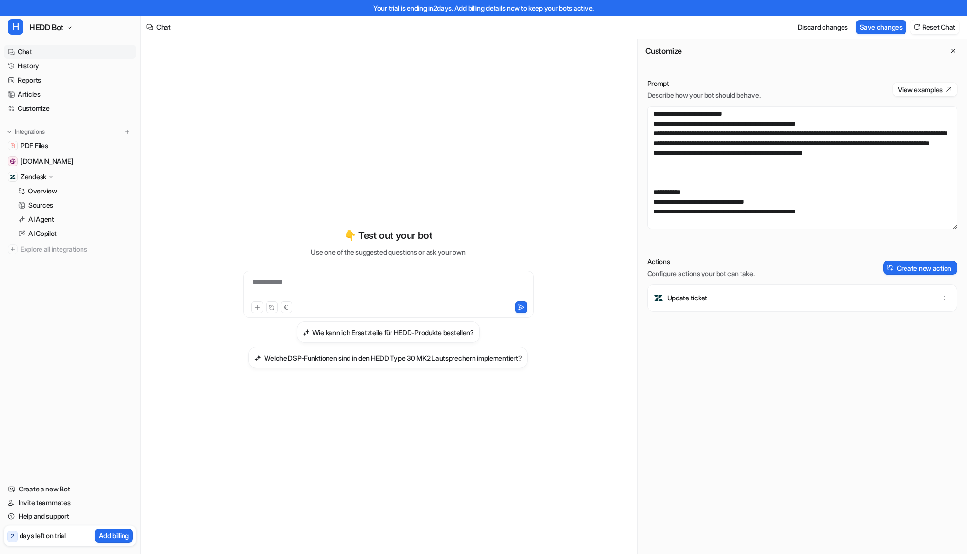
click at [740, 363] on div "Update ticket" at bounding box center [803, 426] width 310 height 285
click at [747, 299] on div "Update ticket" at bounding box center [802, 297] width 301 height 27
click at [727, 202] on textarea at bounding box center [803, 167] width 310 height 123
click at [880, 177] on textarea at bounding box center [803, 167] width 310 height 123
drag, startPoint x: 801, startPoint y: 356, endPoint x: 669, endPoint y: 295, distance: 144.6
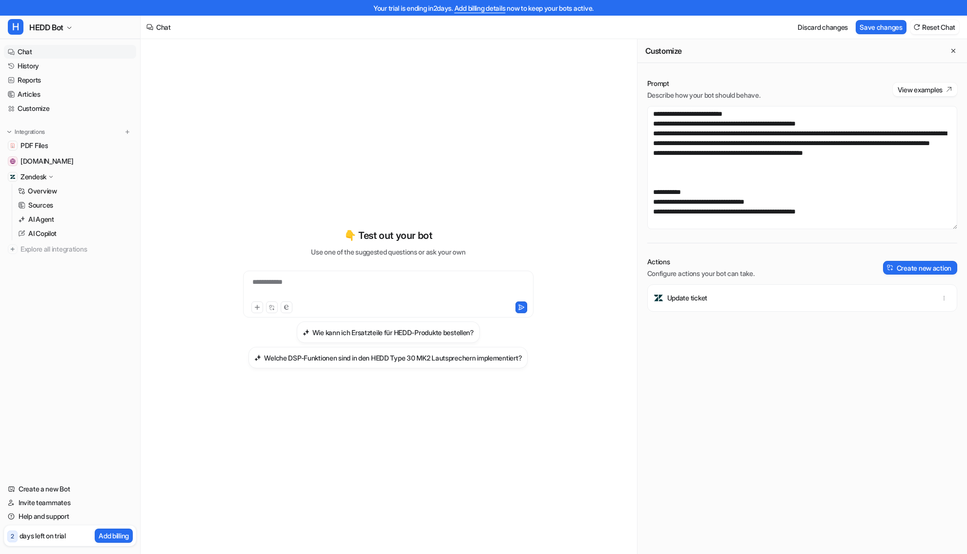
click at [800, 355] on div "Update ticket" at bounding box center [803, 426] width 310 height 285
click at [669, 295] on p "Update ticket" at bounding box center [688, 298] width 40 height 10
click at [733, 365] on div "Update ticket" at bounding box center [803, 426] width 310 height 285
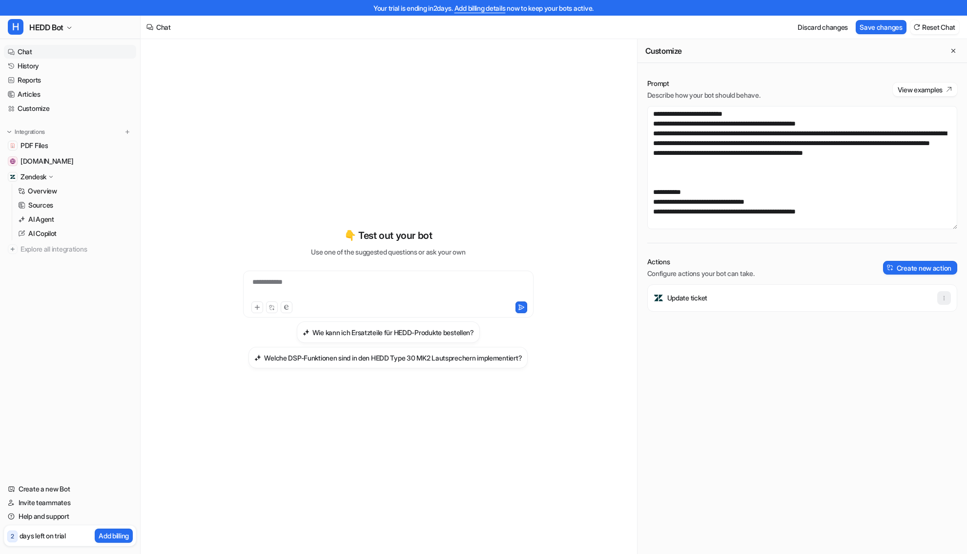
click at [945, 299] on icon "button" at bounding box center [944, 297] width 7 height 7
click at [856, 369] on div "Update ticket Delete" at bounding box center [803, 426] width 310 height 285
click at [708, 298] on p "Update ticket" at bounding box center [688, 298] width 40 height 10
click at [880, 23] on button "Save changes" at bounding box center [881, 27] width 51 height 14
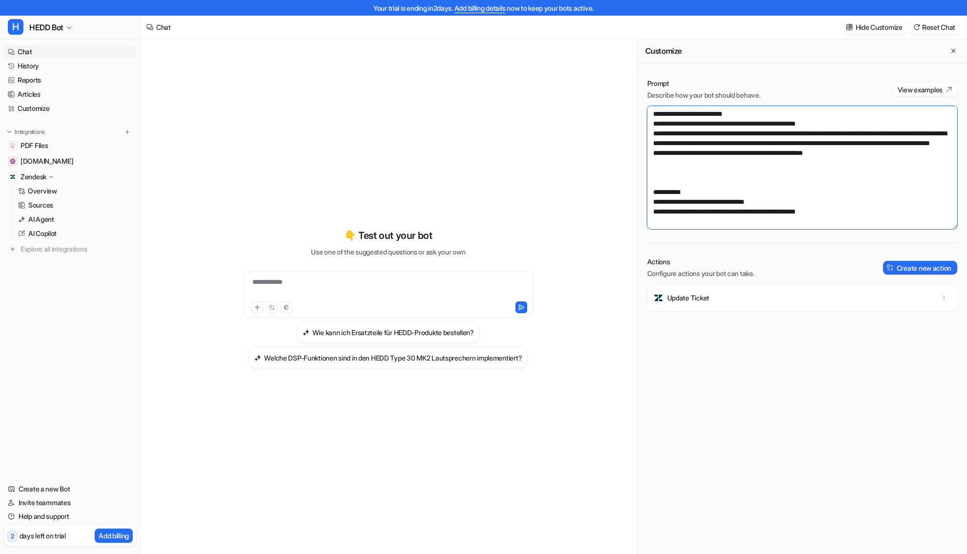
click at [702, 184] on textarea at bounding box center [803, 167] width 310 height 123
click at [696, 190] on textarea at bounding box center [803, 167] width 310 height 123
paste textarea "**********"
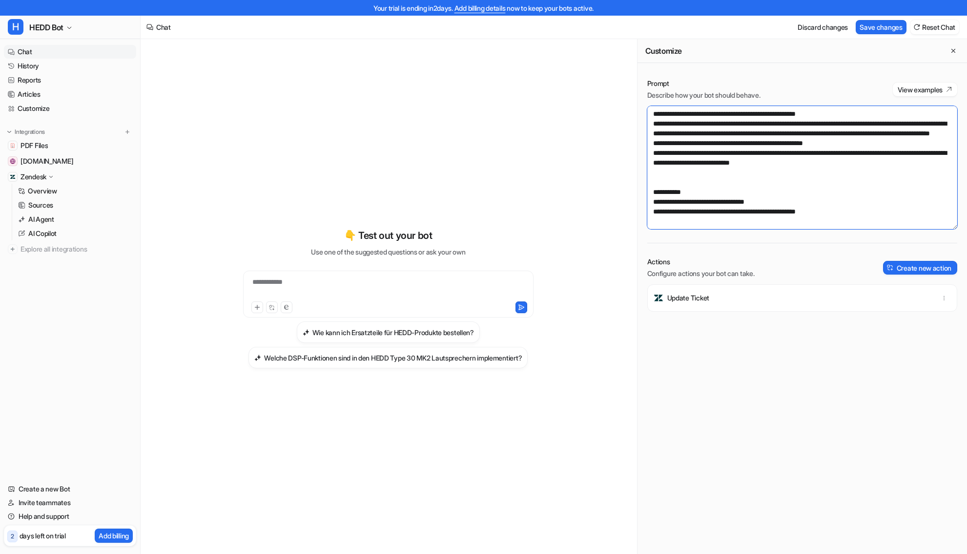
drag, startPoint x: 690, startPoint y: 202, endPoint x: 712, endPoint y: 199, distance: 22.2
click at [712, 199] on textarea at bounding box center [803, 167] width 310 height 123
drag, startPoint x: 713, startPoint y: 200, endPoint x: 699, endPoint y: 202, distance: 14.8
click at [699, 201] on textarea at bounding box center [803, 167] width 310 height 123
click at [741, 198] on textarea at bounding box center [803, 167] width 310 height 123
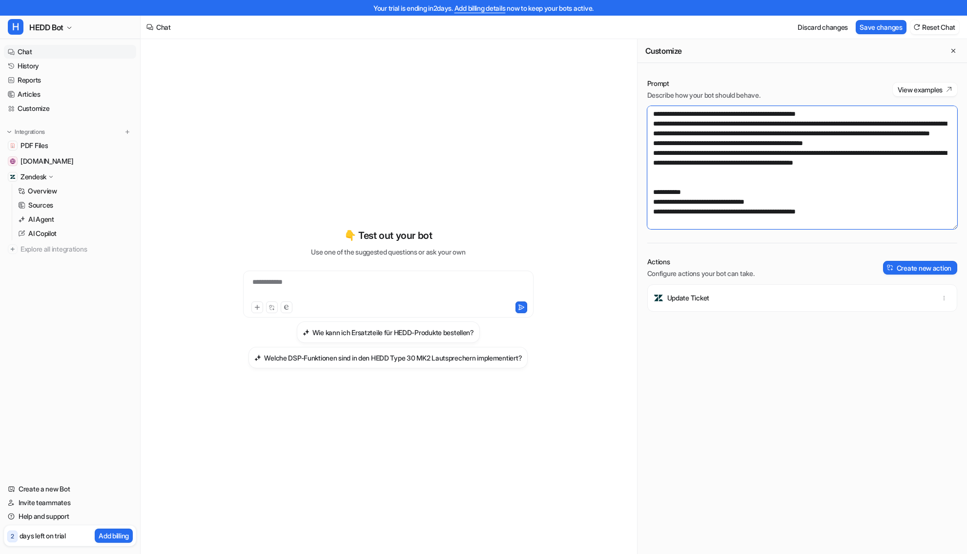
click at [743, 200] on textarea at bounding box center [803, 167] width 310 height 123
drag, startPoint x: 767, startPoint y: 216, endPoint x: 915, endPoint y: 208, distance: 148.2
click at [768, 216] on textarea at bounding box center [803, 167] width 310 height 123
click at [925, 203] on textarea at bounding box center [803, 167] width 310 height 123
click at [700, 191] on textarea at bounding box center [803, 167] width 310 height 123
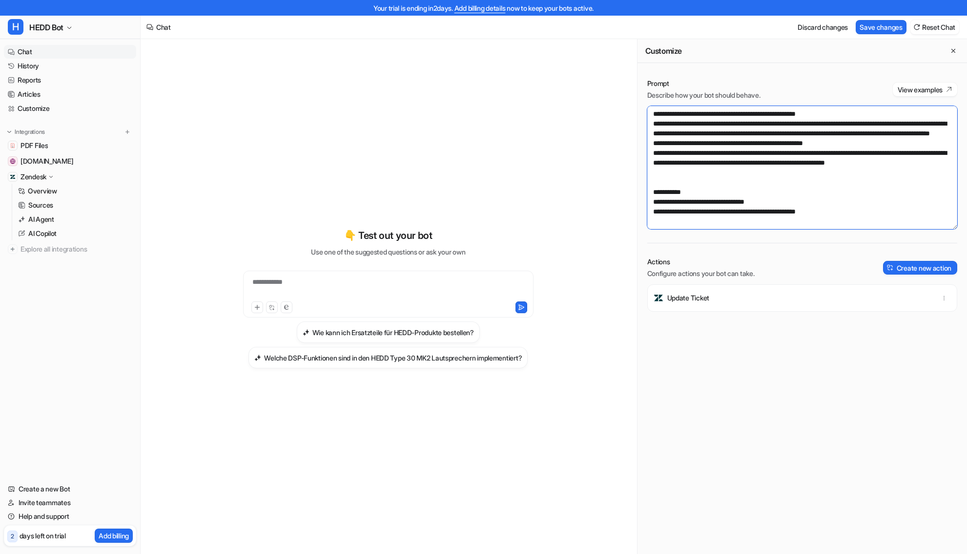
click at [691, 219] on textarea at bounding box center [803, 167] width 310 height 123
click at [896, 270] on button "Create new action" at bounding box center [920, 268] width 74 height 14
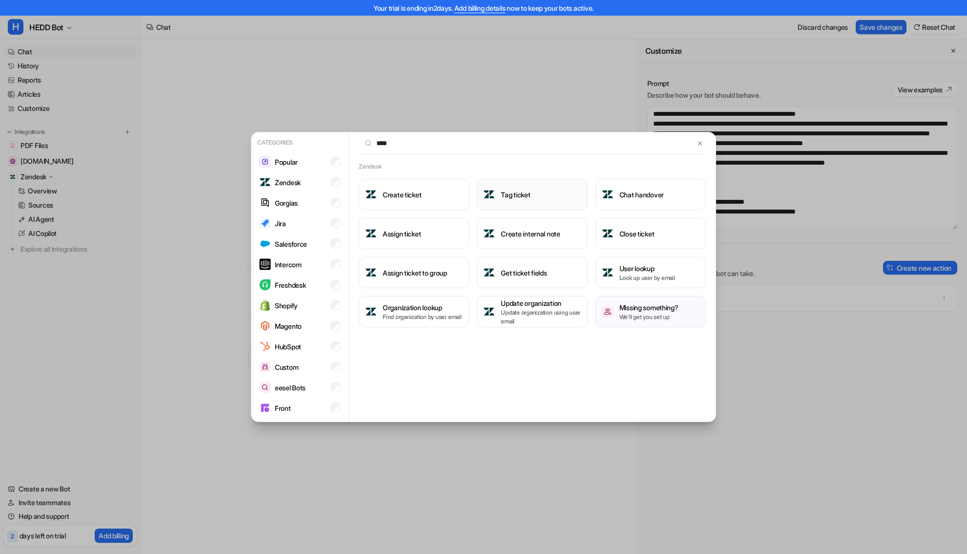
click at [483, 191] on img at bounding box center [489, 194] width 12 height 12
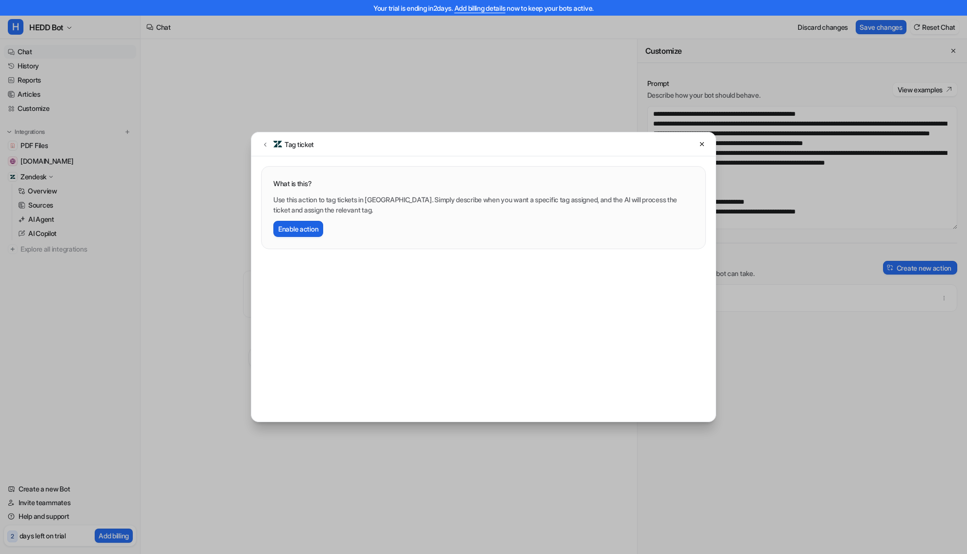
click at [283, 229] on button "Enable action" at bounding box center [298, 229] width 50 height 16
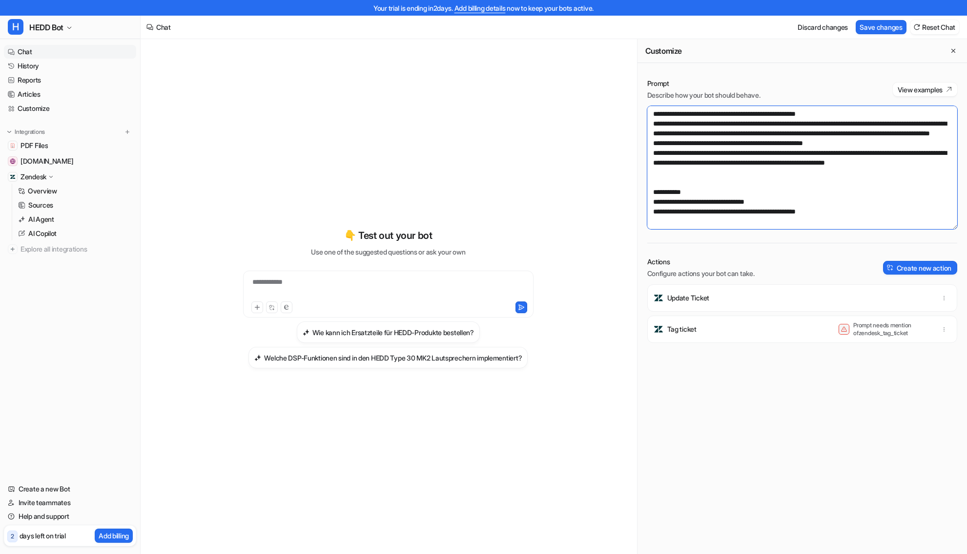
click at [730, 216] on textarea at bounding box center [803, 167] width 310 height 123
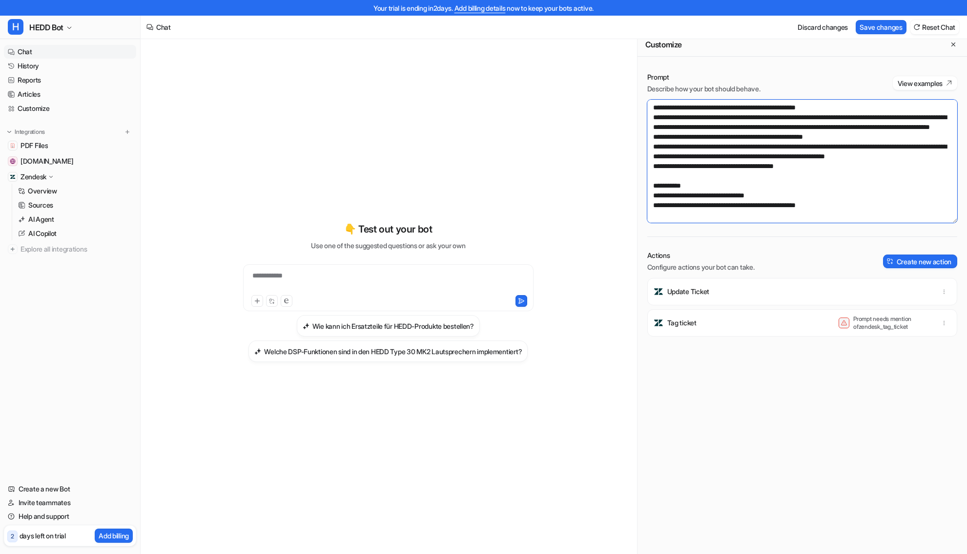
click at [716, 221] on textarea at bounding box center [803, 161] width 310 height 123
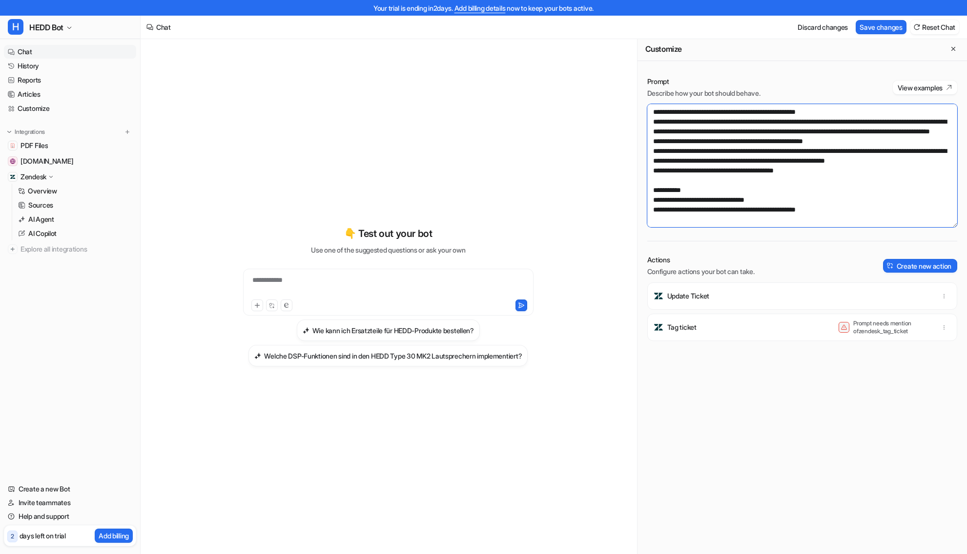
click at [717, 215] on textarea at bounding box center [803, 165] width 310 height 123
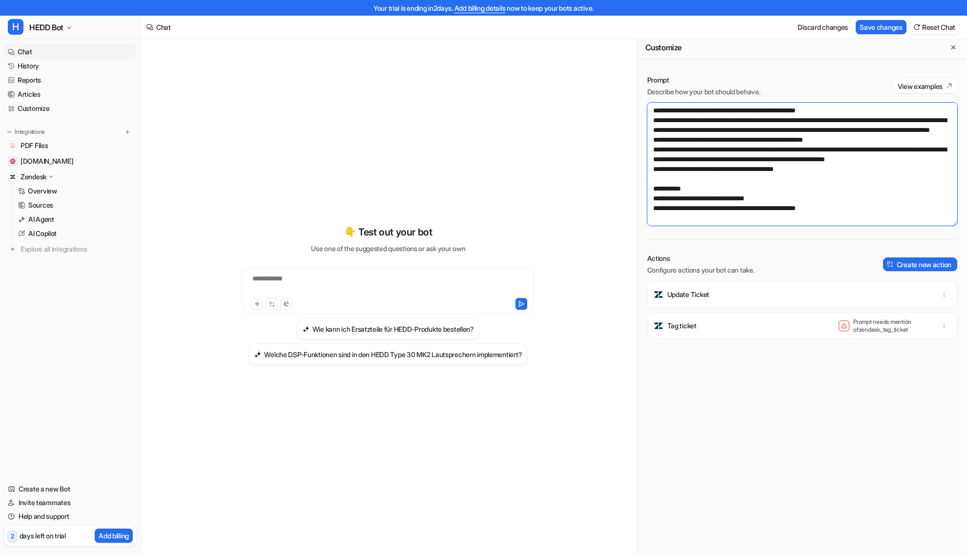
click at [753, 218] on textarea at bounding box center [803, 164] width 310 height 123
click at [873, 214] on textarea at bounding box center [803, 163] width 310 height 123
click at [915, 213] on textarea at bounding box center [803, 163] width 310 height 123
paste textarea "**********"
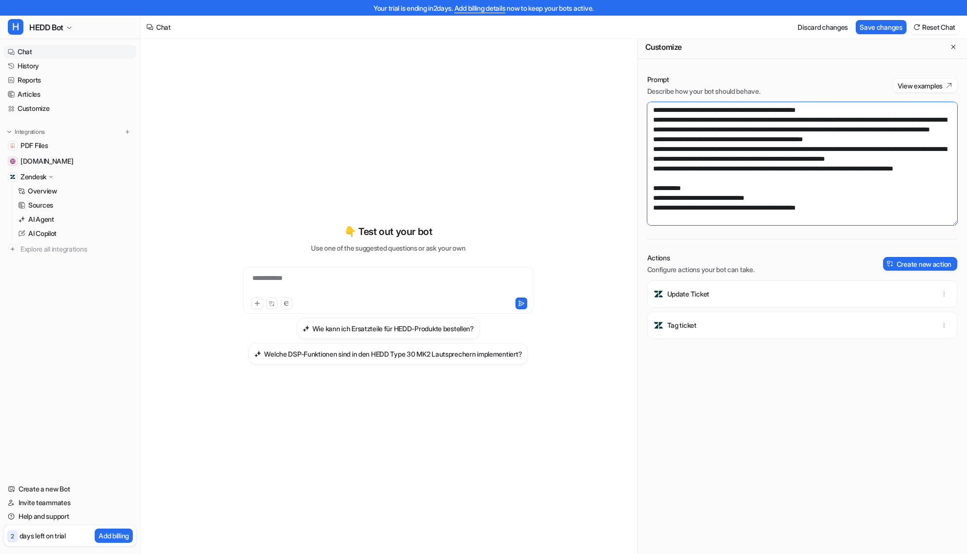
scroll to position [328, 0]
click at [655, 223] on textarea at bounding box center [803, 163] width 310 height 123
click at [654, 223] on textarea at bounding box center [803, 163] width 310 height 123
click at [703, 222] on textarea at bounding box center [803, 163] width 310 height 123
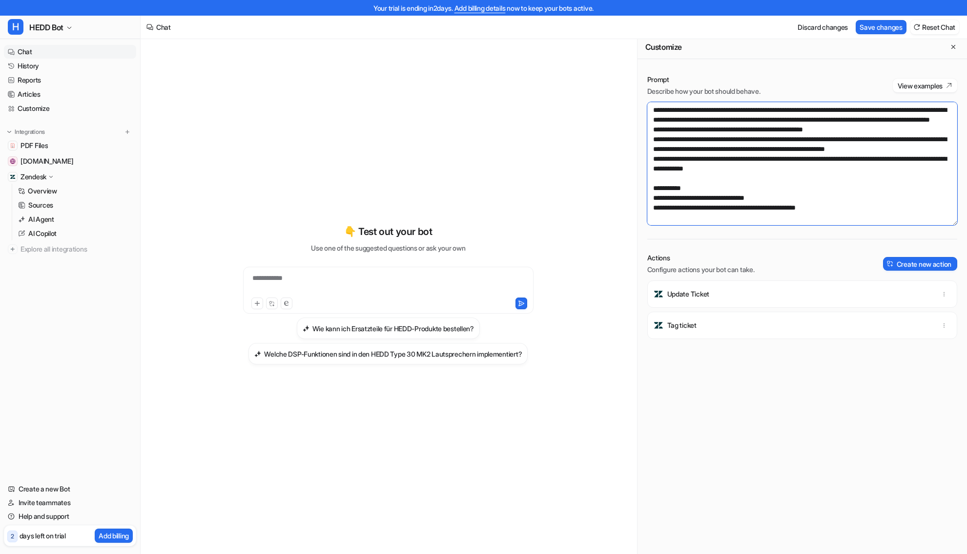
paste textarea "**********"
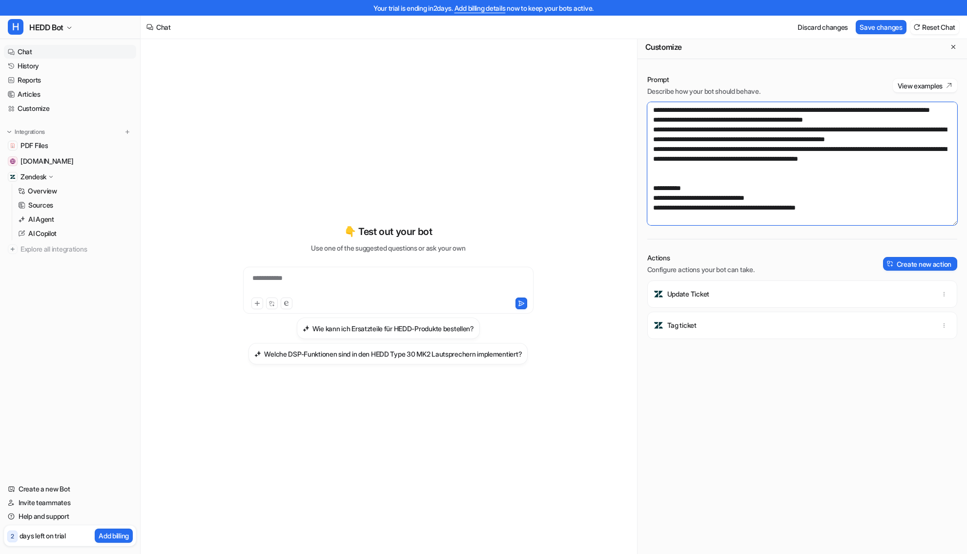
scroll to position [338, 0]
click at [866, 31] on button "Save changes" at bounding box center [881, 27] width 51 height 14
click at [708, 161] on textarea at bounding box center [803, 163] width 310 height 123
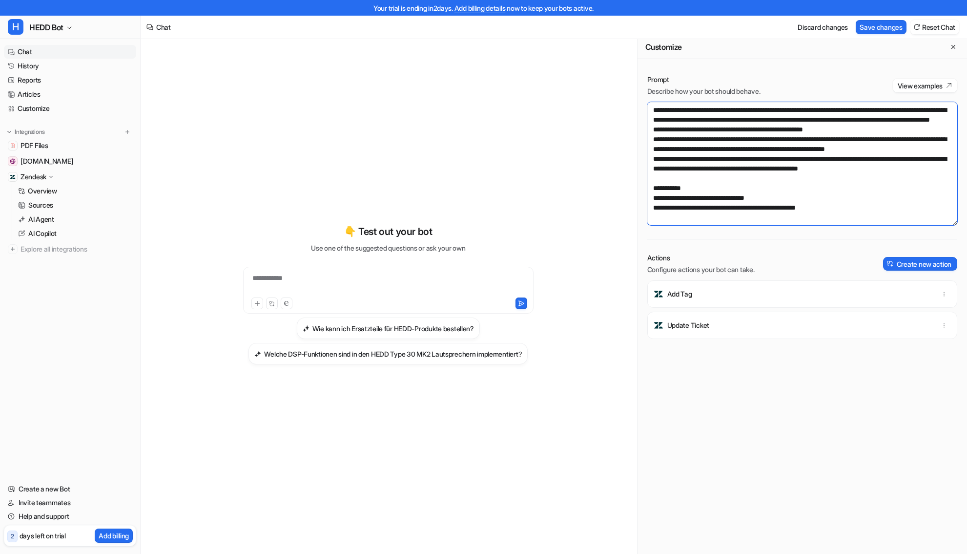
scroll to position [391, 0]
type textarea "**********"
click at [874, 29] on button "Save changes" at bounding box center [881, 27] width 51 height 14
click at [30, 61] on link "History" at bounding box center [70, 66] width 132 height 14
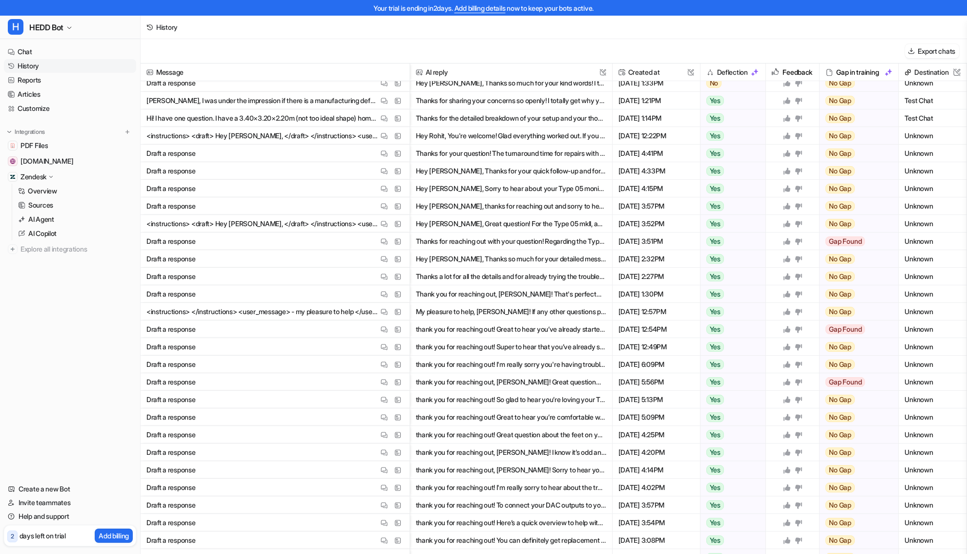
scroll to position [438, 0]
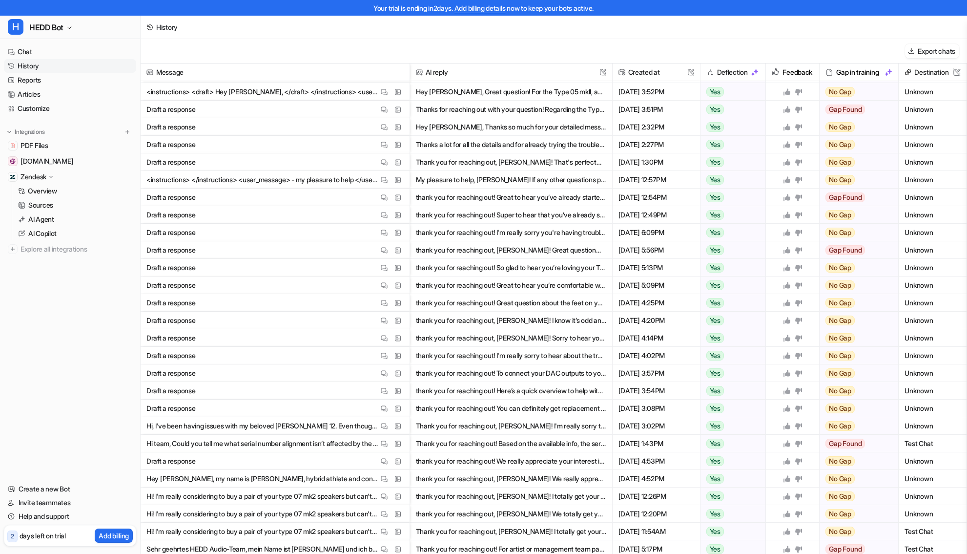
click at [326, 196] on div "Message AI reply This field cannot be modified Created at This field cannot be …" at bounding box center [554, 315] width 827 height 505
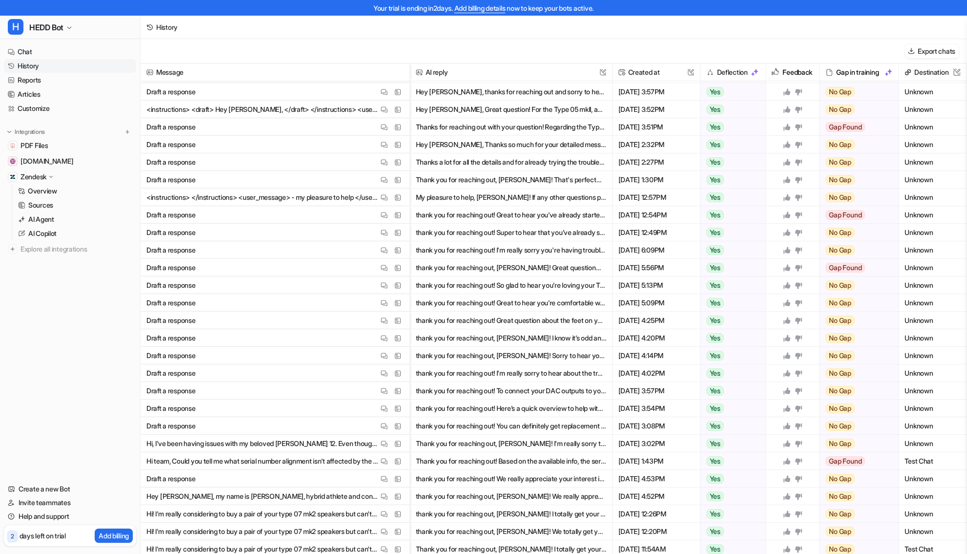
click at [529, 215] on button "thank you for reaching out! Great to hear you’ve already started the repair pro…" at bounding box center [511, 215] width 190 height 18
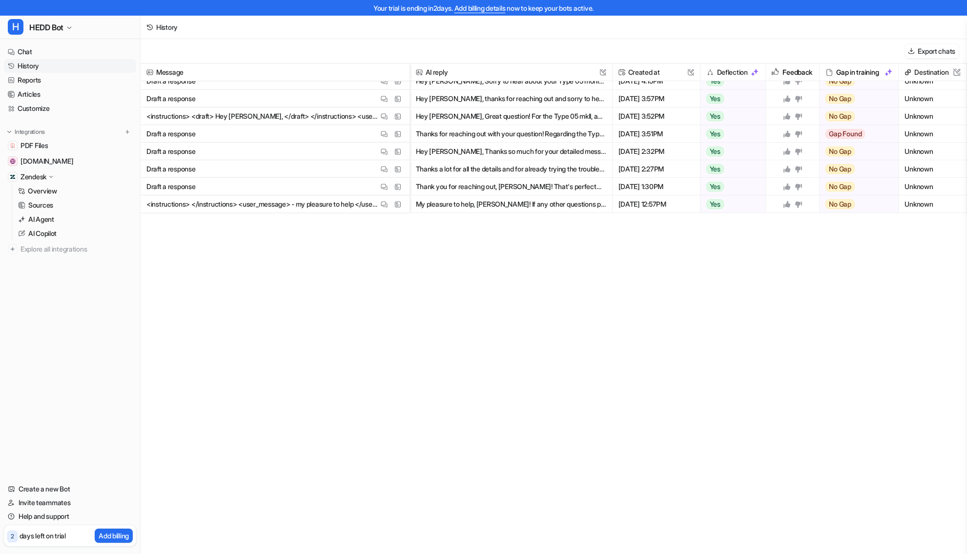
scroll to position [0, 0]
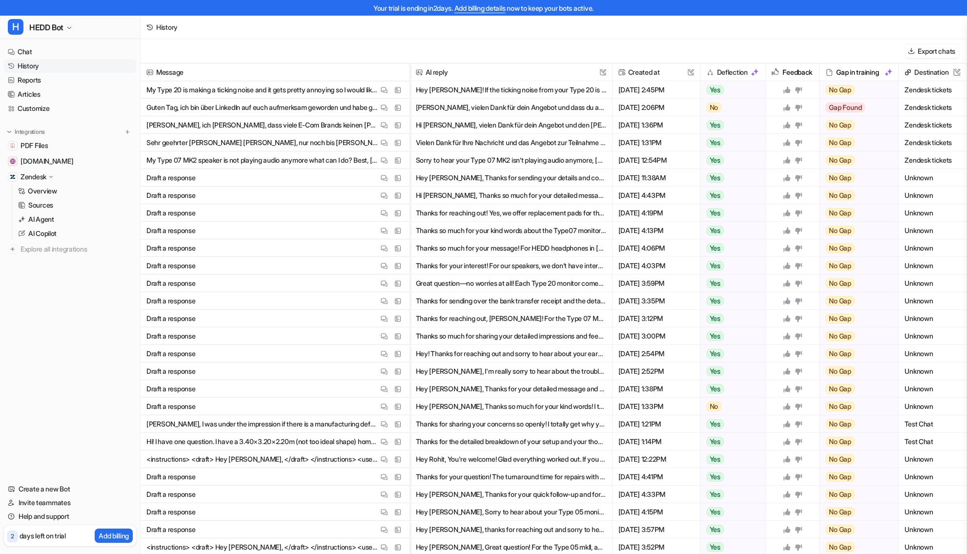
click at [755, 73] on img at bounding box center [755, 72] width 8 height 8
click at [717, 73] on span "Deflection" at bounding box center [734, 72] width 58 height 18
click at [753, 73] on img at bounding box center [755, 72] width 8 height 8
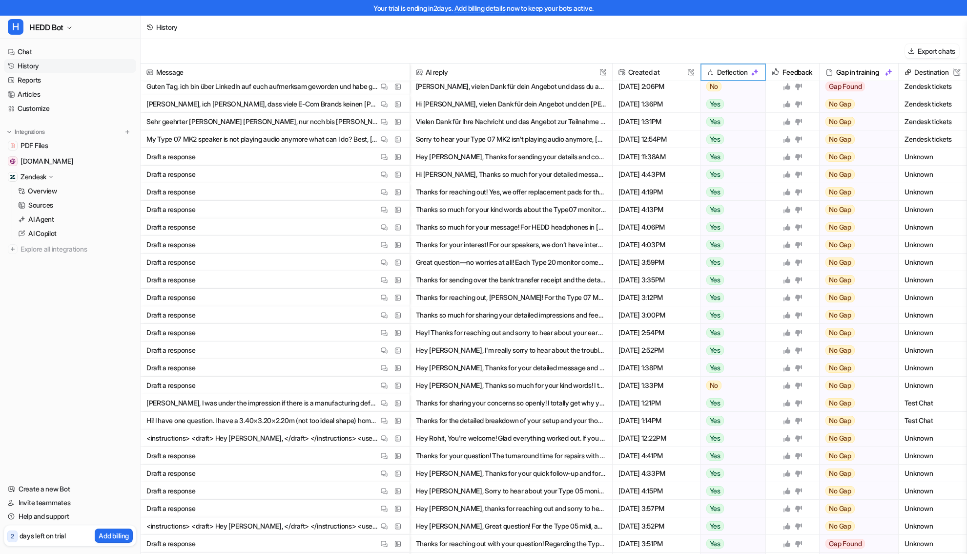
scroll to position [26, 0]
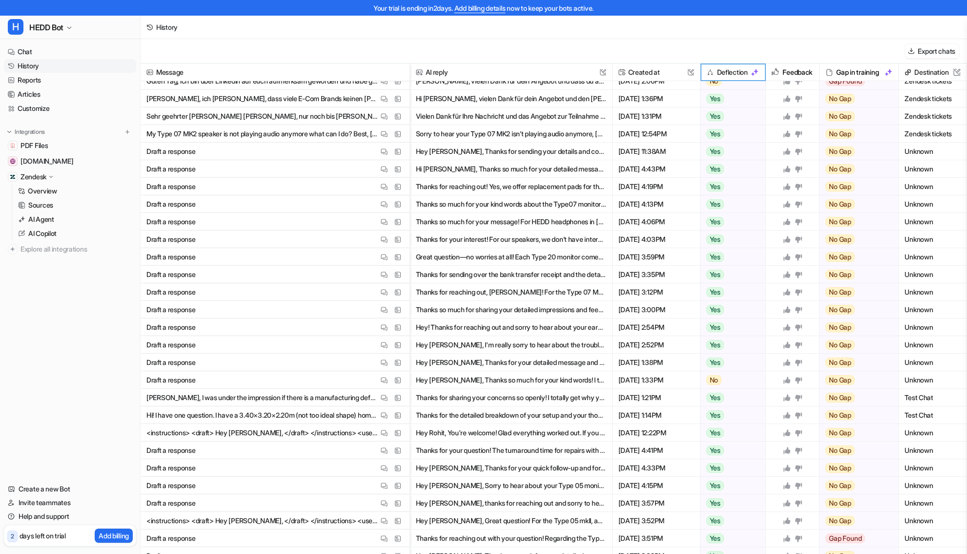
click at [509, 380] on button "Hey Luis, Thanks so much for your kind words! I totally understand your decisio…" at bounding box center [511, 380] width 190 height 18
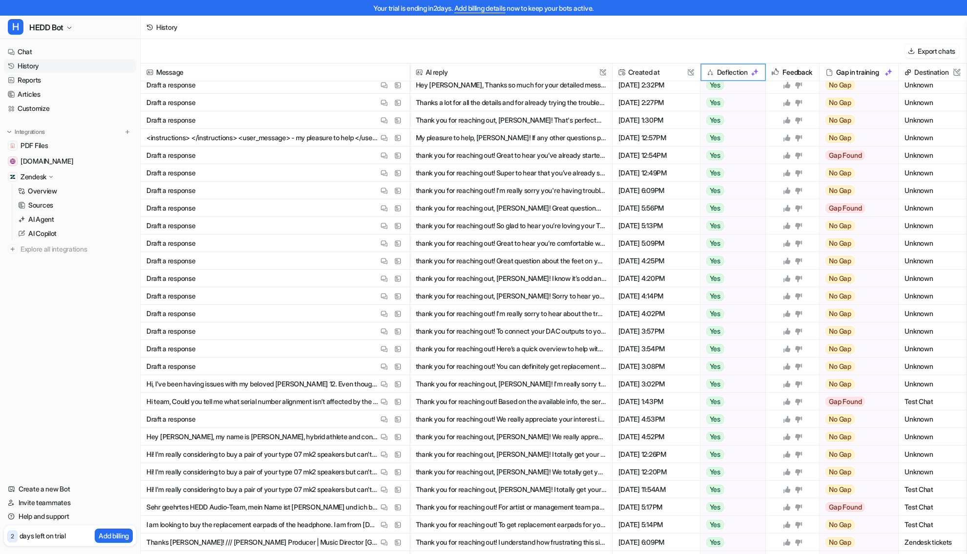
scroll to position [0, 0]
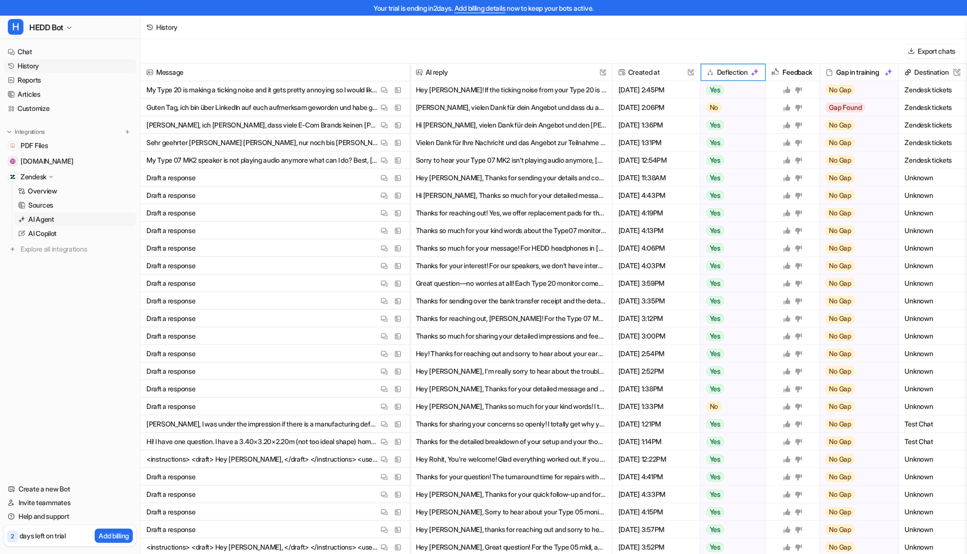
click at [44, 214] on p "AI Agent" at bounding box center [41, 219] width 26 height 10
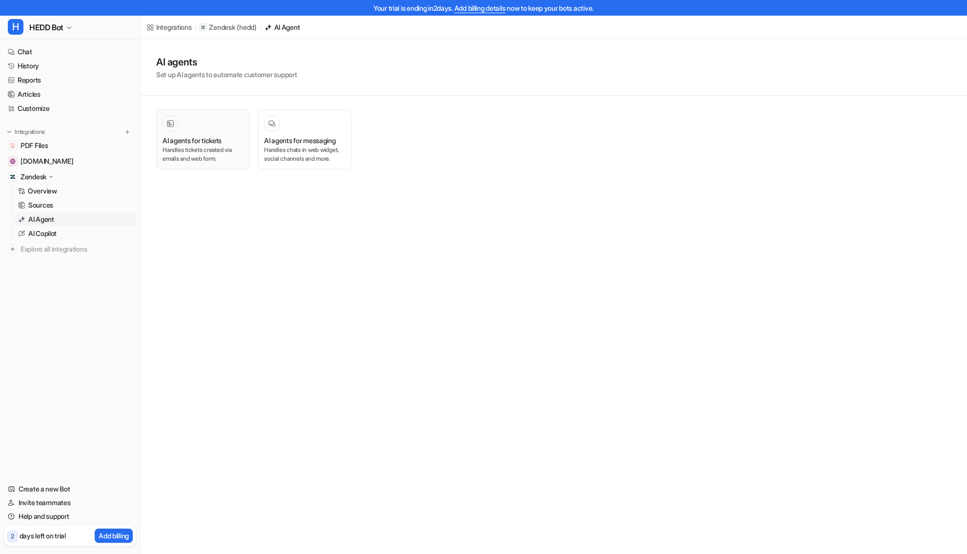
click at [177, 152] on p "Handles tickets created via emails and web form." at bounding box center [203, 155] width 81 height 18
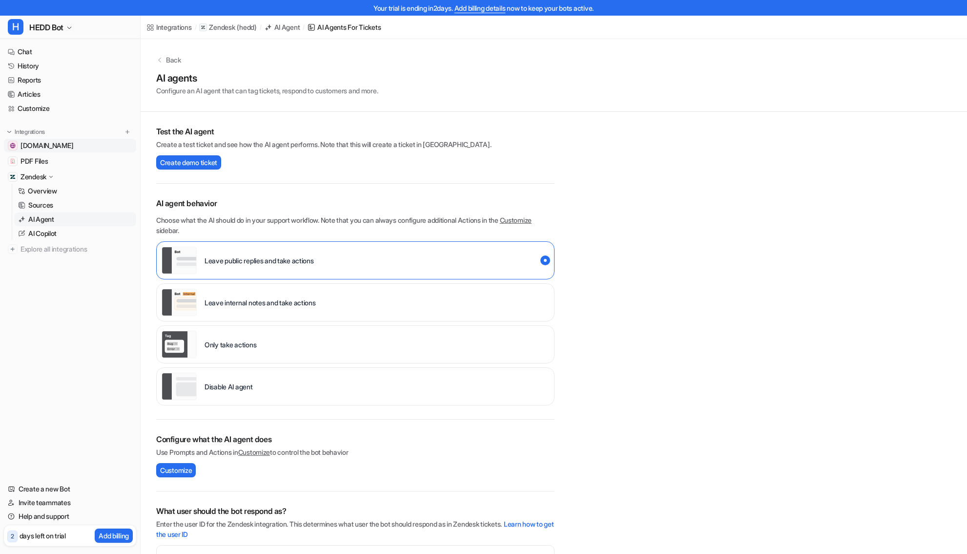
click at [62, 151] on link "[DOMAIN_NAME]" at bounding box center [70, 146] width 132 height 14
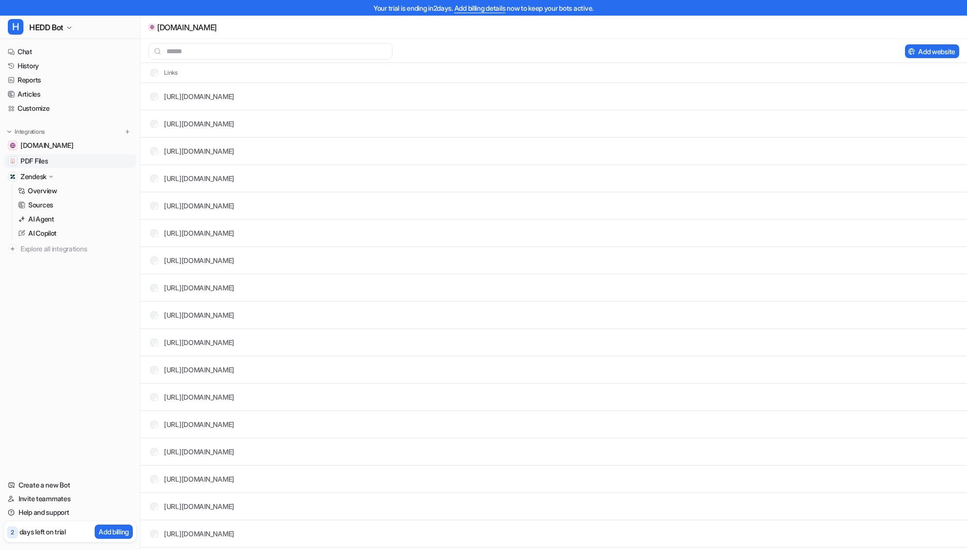
click at [34, 158] on span "PDF Files" at bounding box center [34, 161] width 27 height 10
click at [38, 148] on span "[DOMAIN_NAME]" at bounding box center [47, 146] width 53 height 10
